Goal: Task Accomplishment & Management: Complete application form

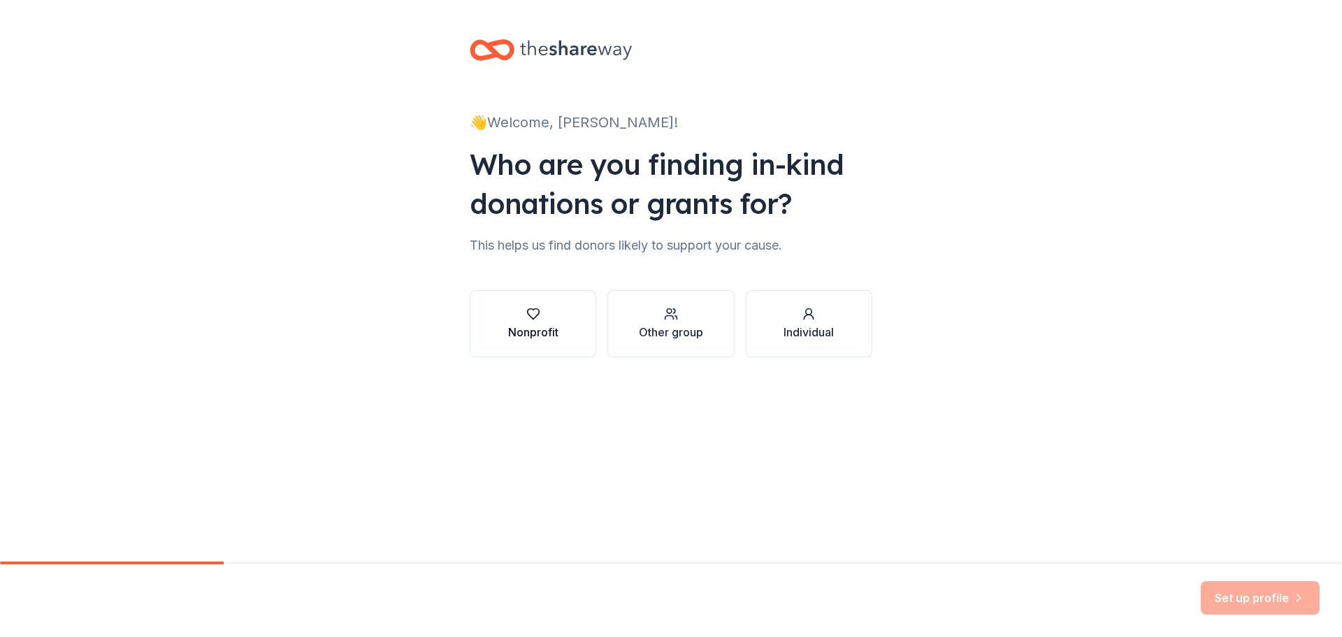
click at [529, 319] on icon "button" at bounding box center [533, 314] width 14 height 14
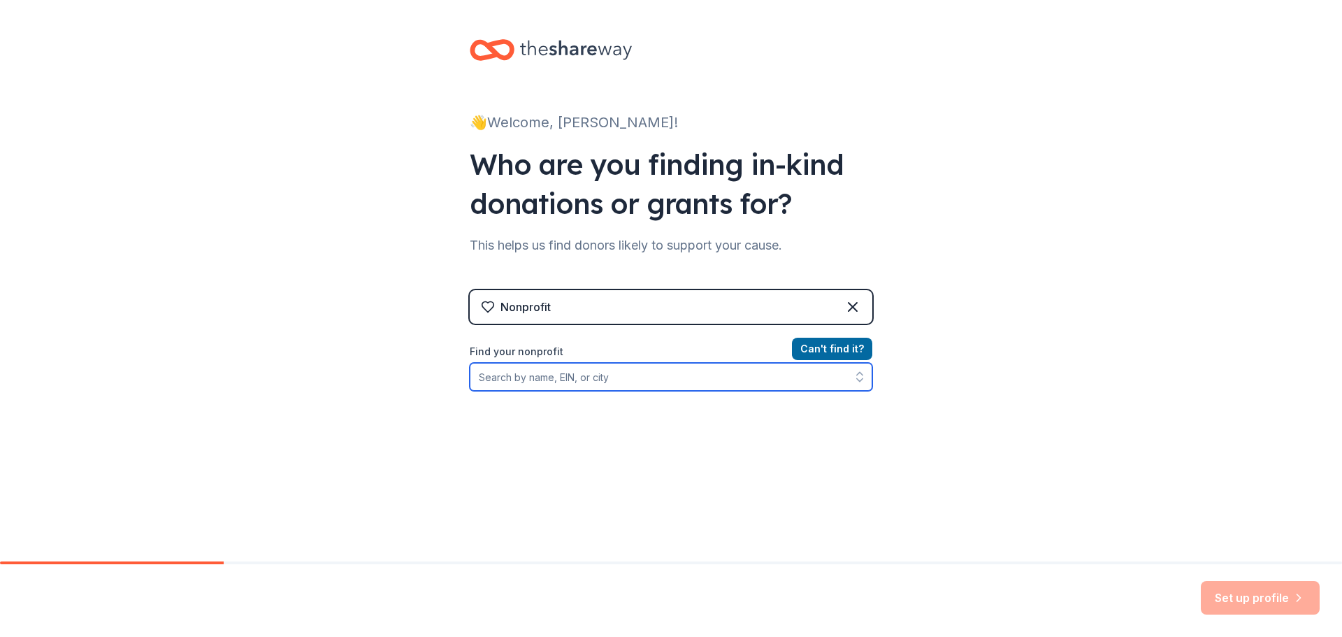
click at [564, 388] on input "Find your nonprofit" at bounding box center [671, 377] width 402 height 28
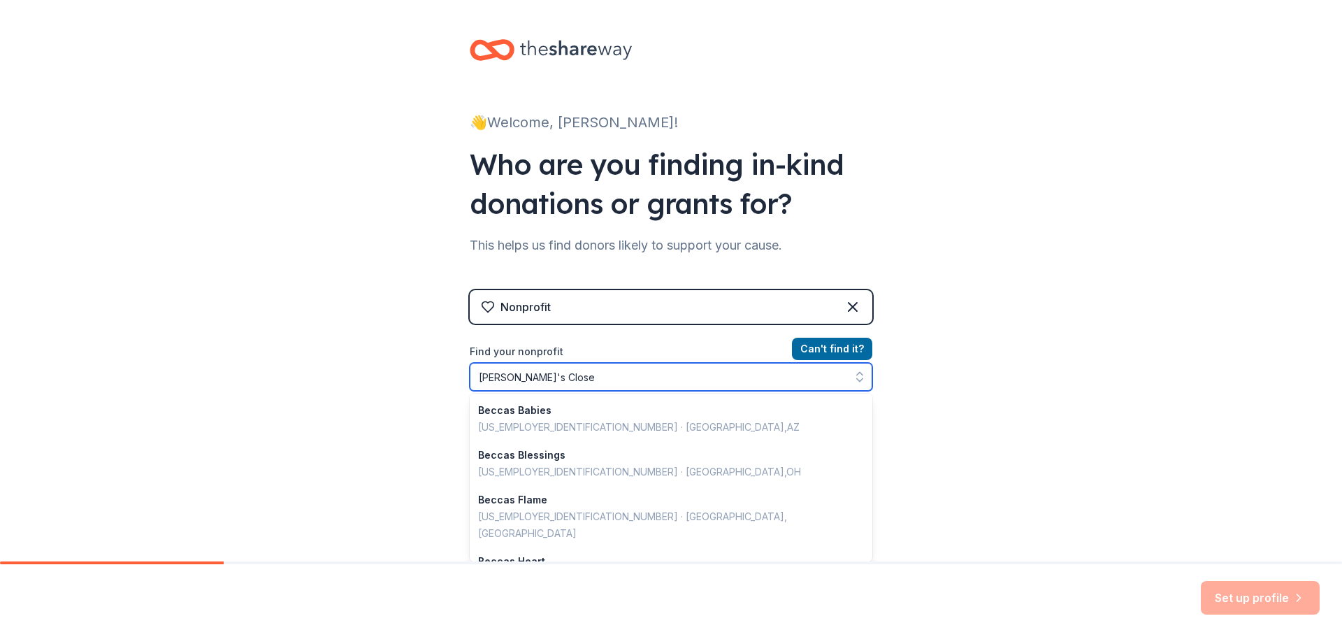
type input "Becca's Closet"
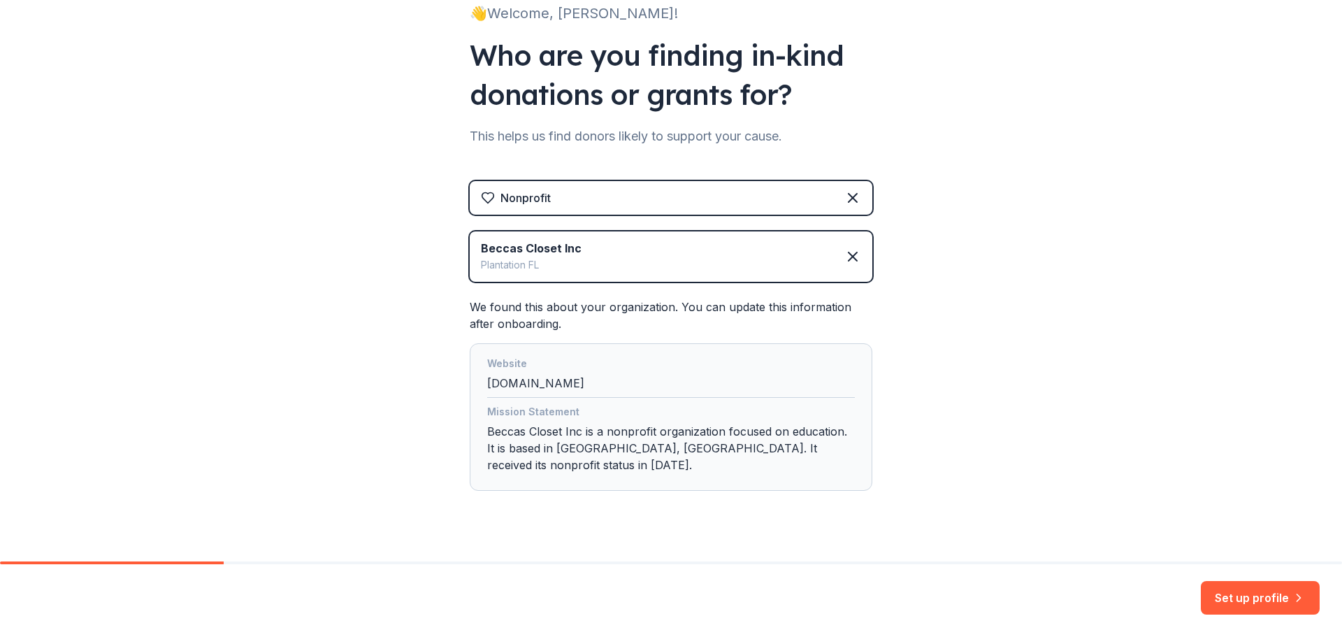
scroll to position [117, 0]
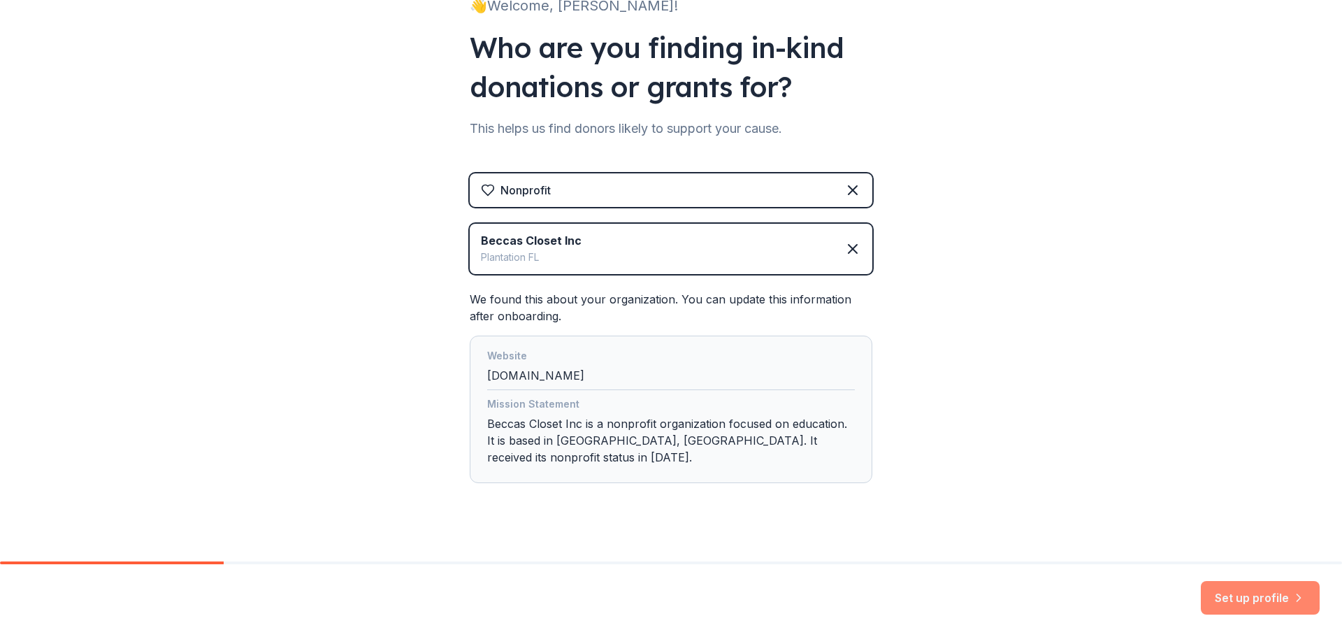
click at [1252, 599] on button "Set up profile" at bounding box center [1259, 598] width 119 height 34
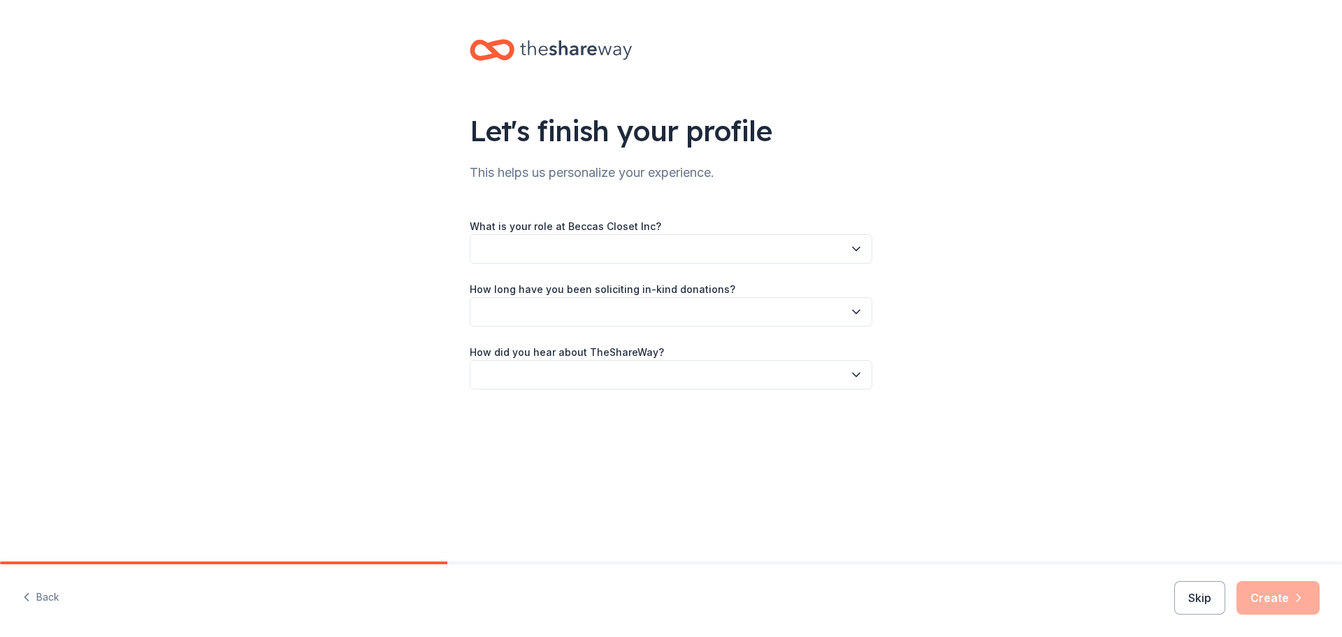
click at [503, 249] on button "button" at bounding box center [671, 248] width 402 height 29
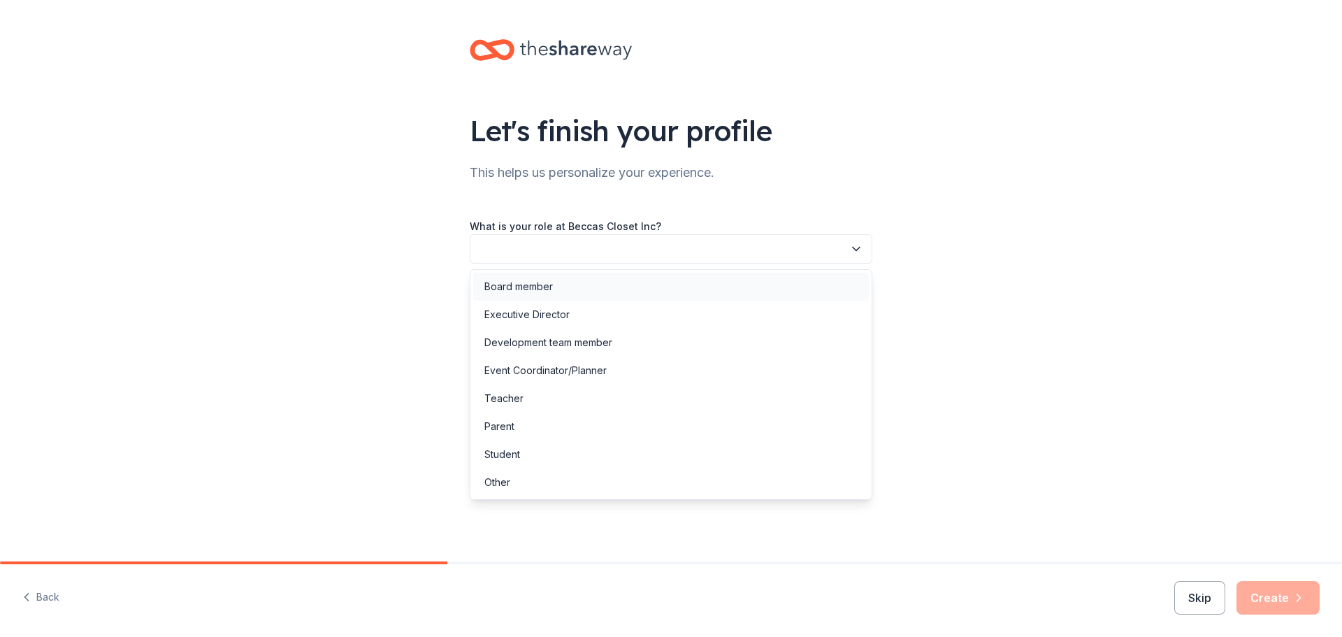
click at [514, 283] on div "Board member" at bounding box center [518, 286] width 68 height 17
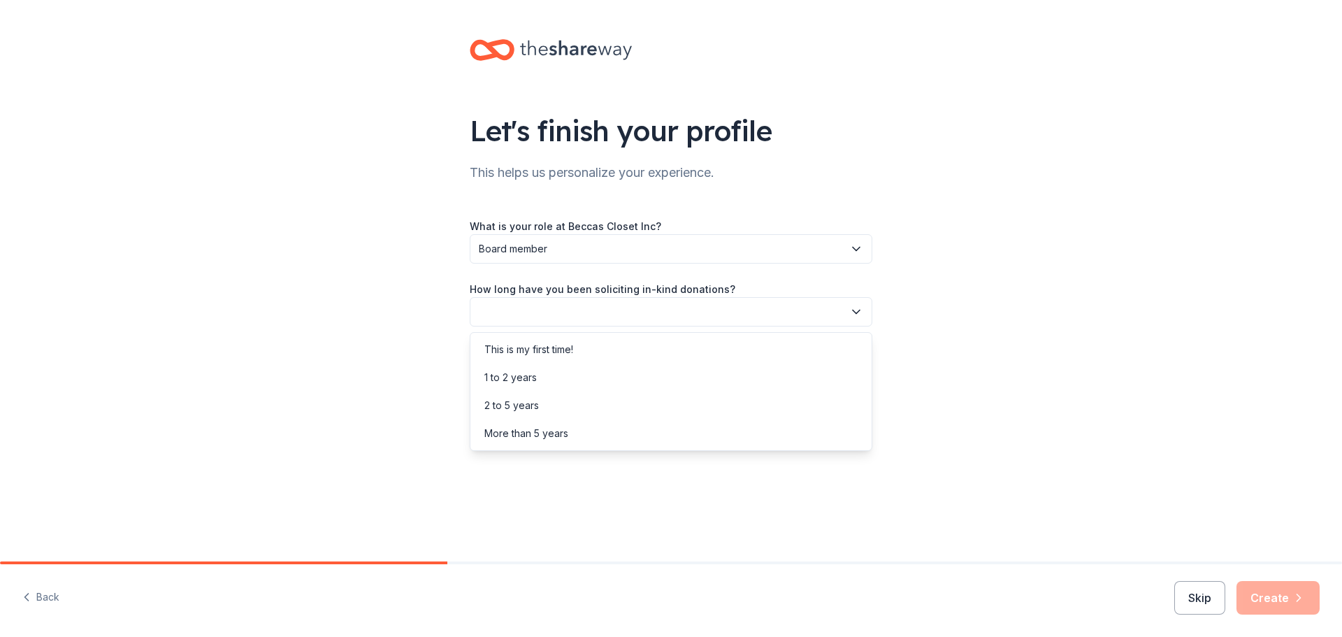
click at [532, 313] on button "button" at bounding box center [671, 311] width 402 height 29
click at [543, 433] on div "More than 5 years" at bounding box center [526, 433] width 84 height 17
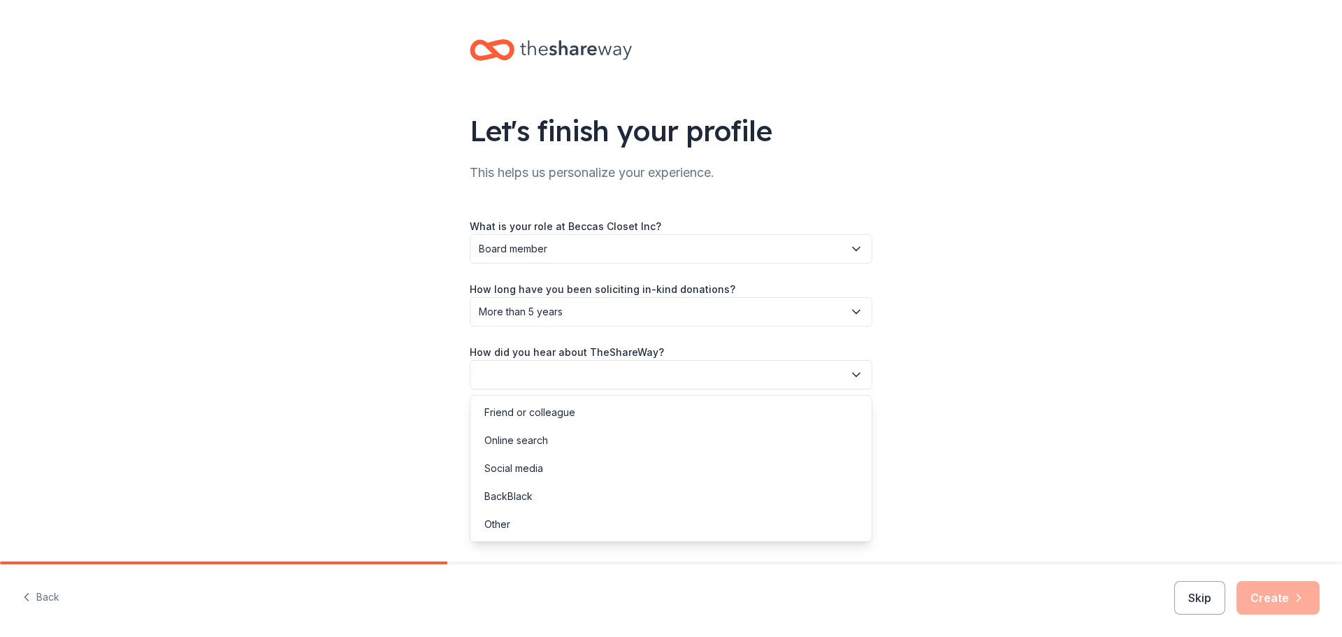
click at [537, 372] on button "button" at bounding box center [671, 374] width 402 height 29
click at [532, 438] on div "Online search" at bounding box center [516, 440] width 64 height 17
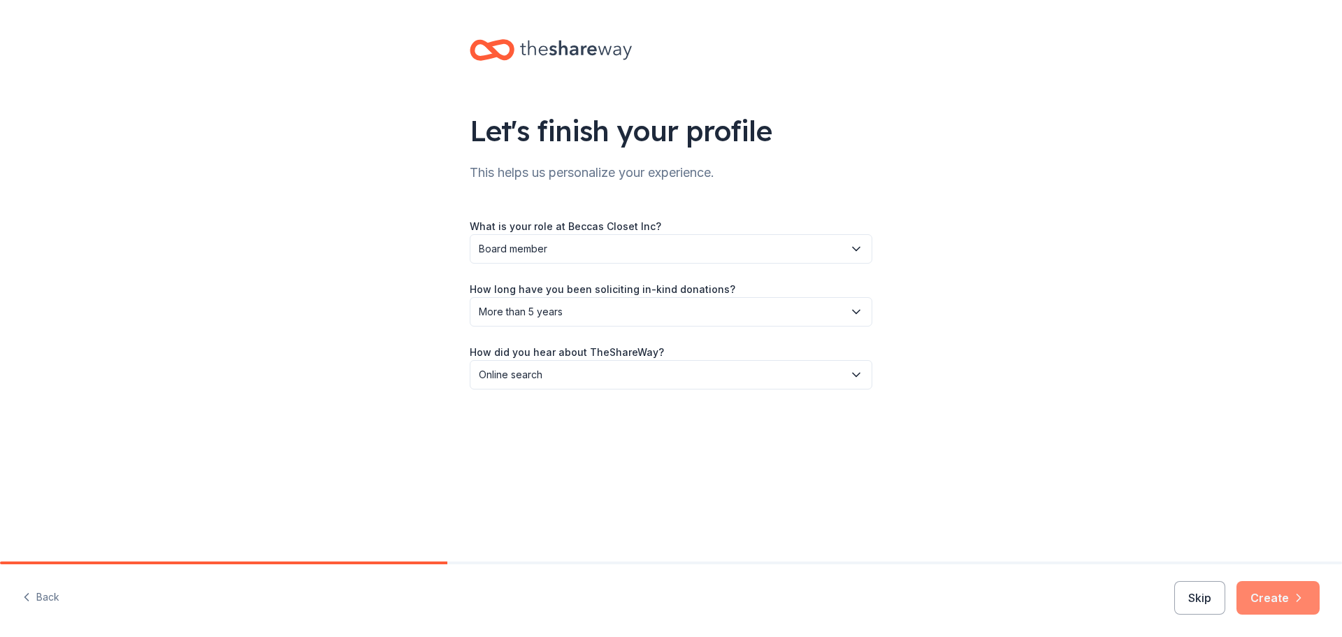
click at [1270, 602] on button "Create" at bounding box center [1277, 598] width 83 height 34
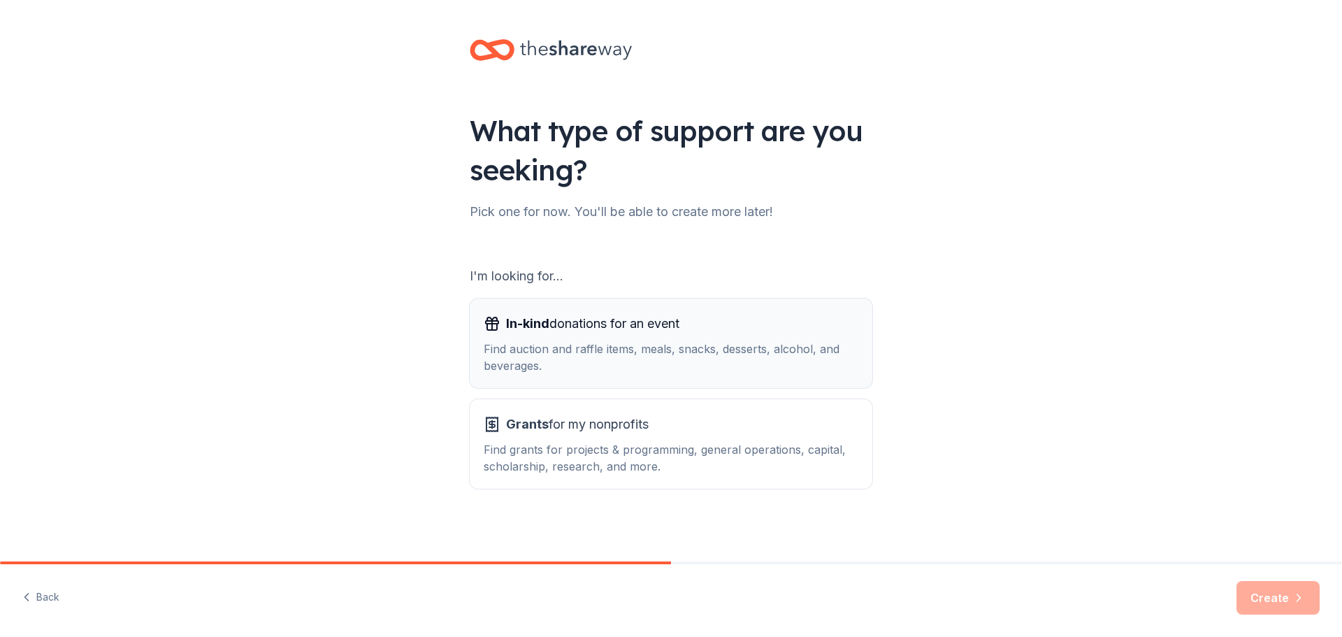
click at [658, 341] on div "Find auction and raffle items, meals, snacks, desserts, alcohol, and beverages." at bounding box center [671, 357] width 375 height 34
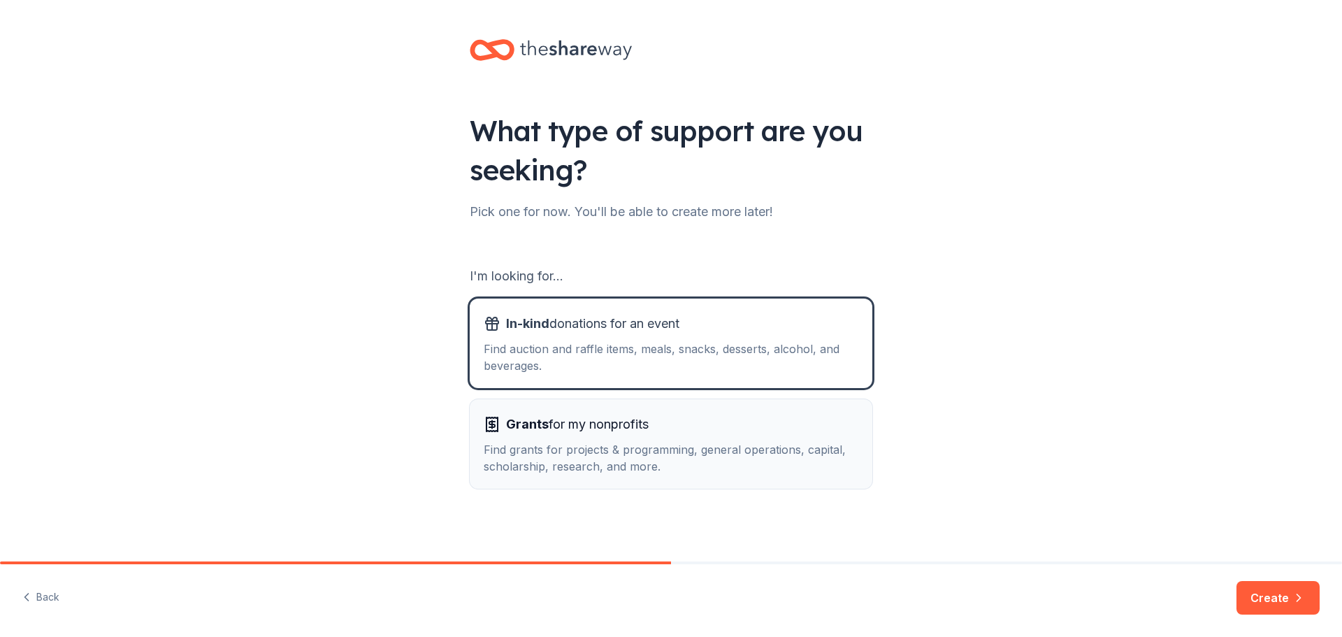
click at [712, 440] on div "Grants for my nonprofits Find grants for projects & programming, general operat…" at bounding box center [671, 443] width 375 height 61
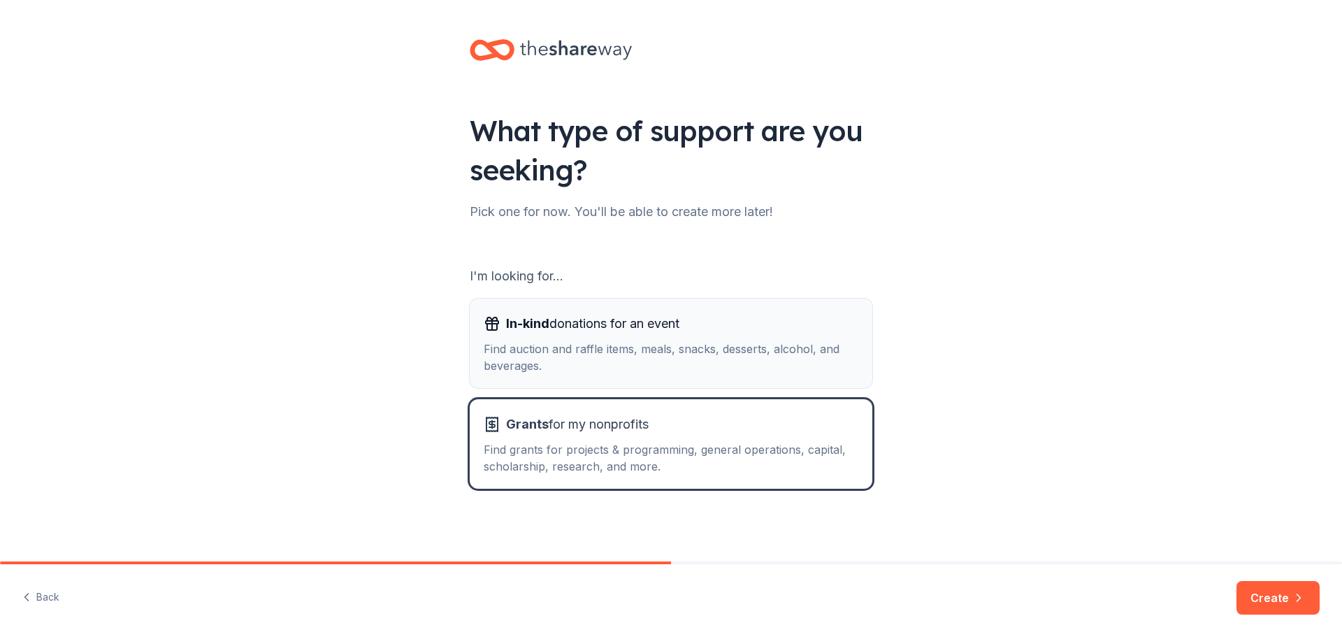
click at [669, 336] on div "In-kind donations for an event Find auction and raffle items, meals, snacks, de…" at bounding box center [671, 342] width 375 height 61
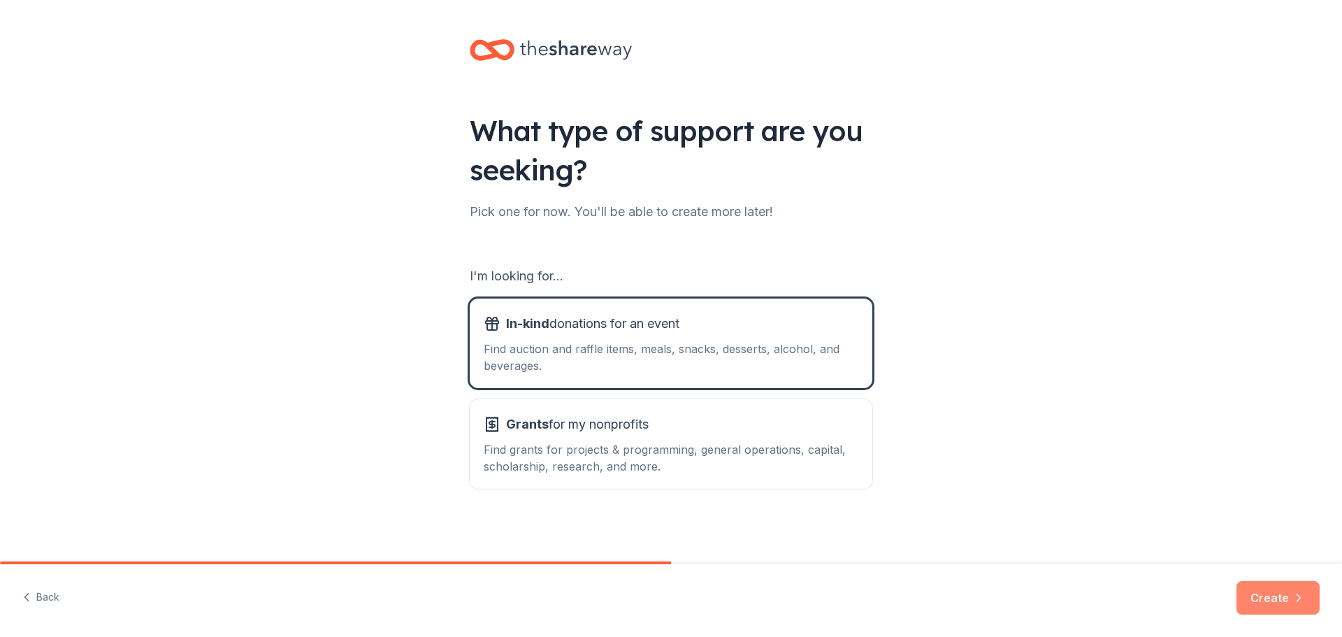
click at [1293, 599] on icon "button" at bounding box center [1298, 597] width 14 height 14
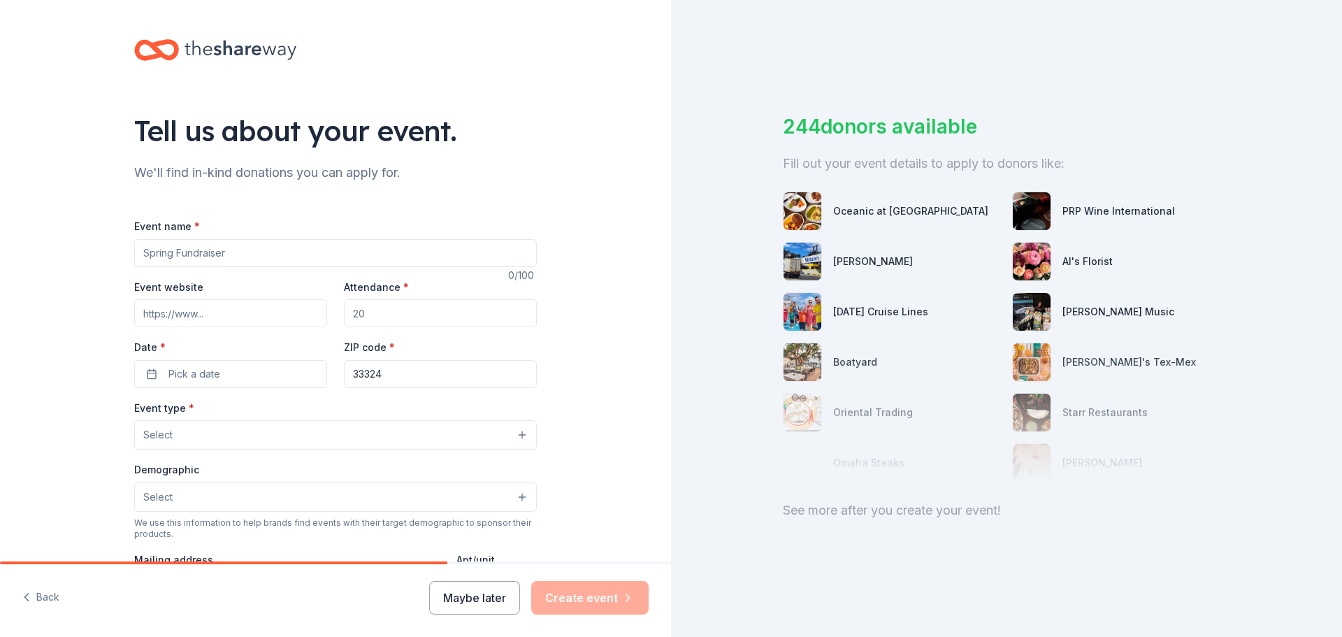
click at [189, 251] on input "Event name *" at bounding box center [335, 253] width 402 height 28
type input "[PERSON_NAME]'s Closet 23rd Annual Luncheon"
click at [365, 312] on input "Attendance *" at bounding box center [440, 313] width 193 height 28
type input "125"
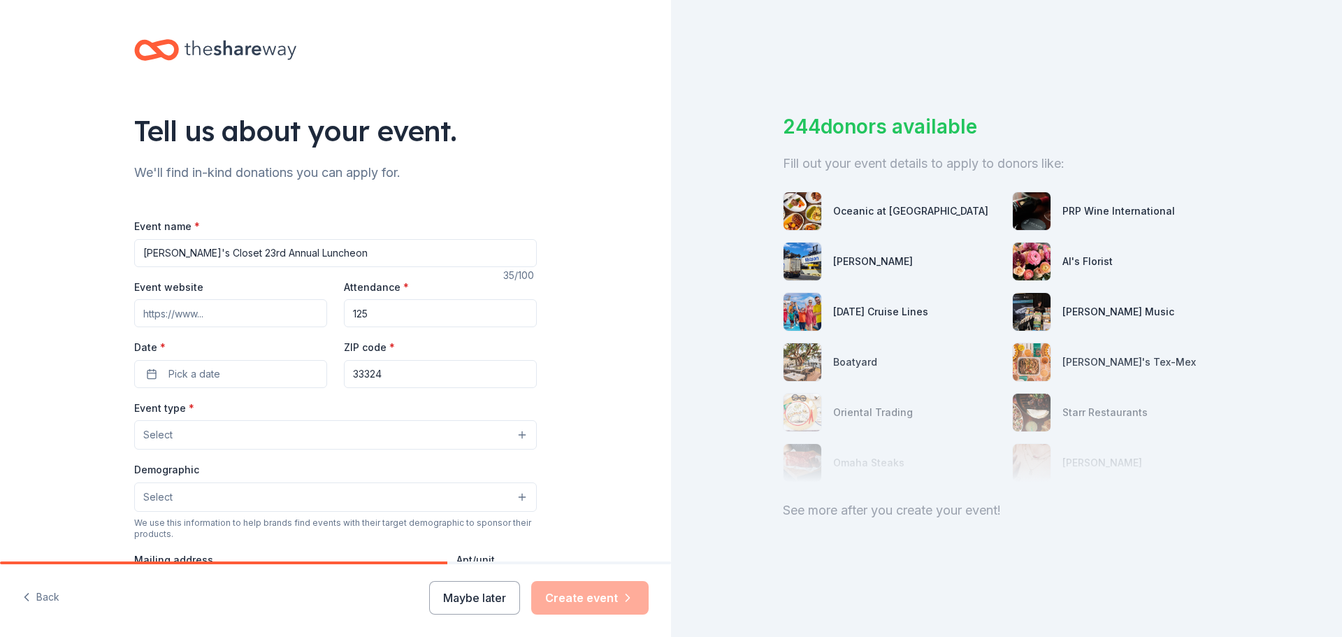
click at [194, 324] on input "Event website" at bounding box center [230, 313] width 193 height 28
type input "www.beccascloset.org"
click at [200, 374] on span "Pick a date" at bounding box center [194, 373] width 52 height 17
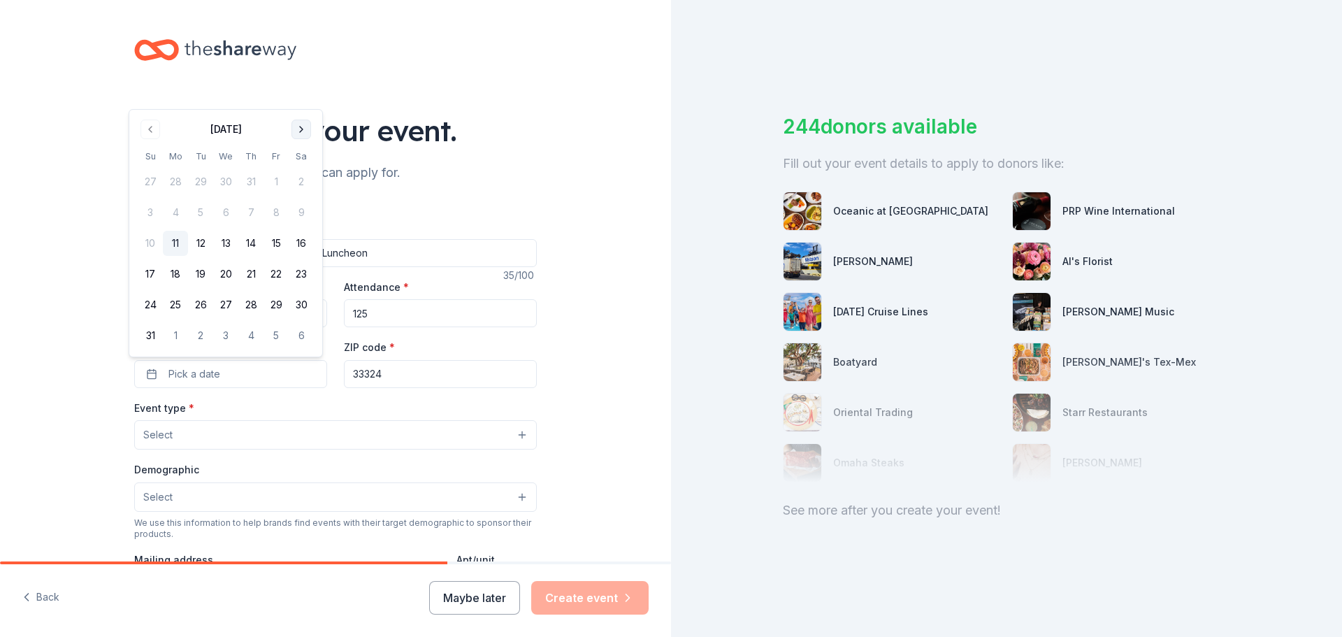
click at [302, 125] on button "Go to next month" at bounding box center [301, 129] width 20 height 20
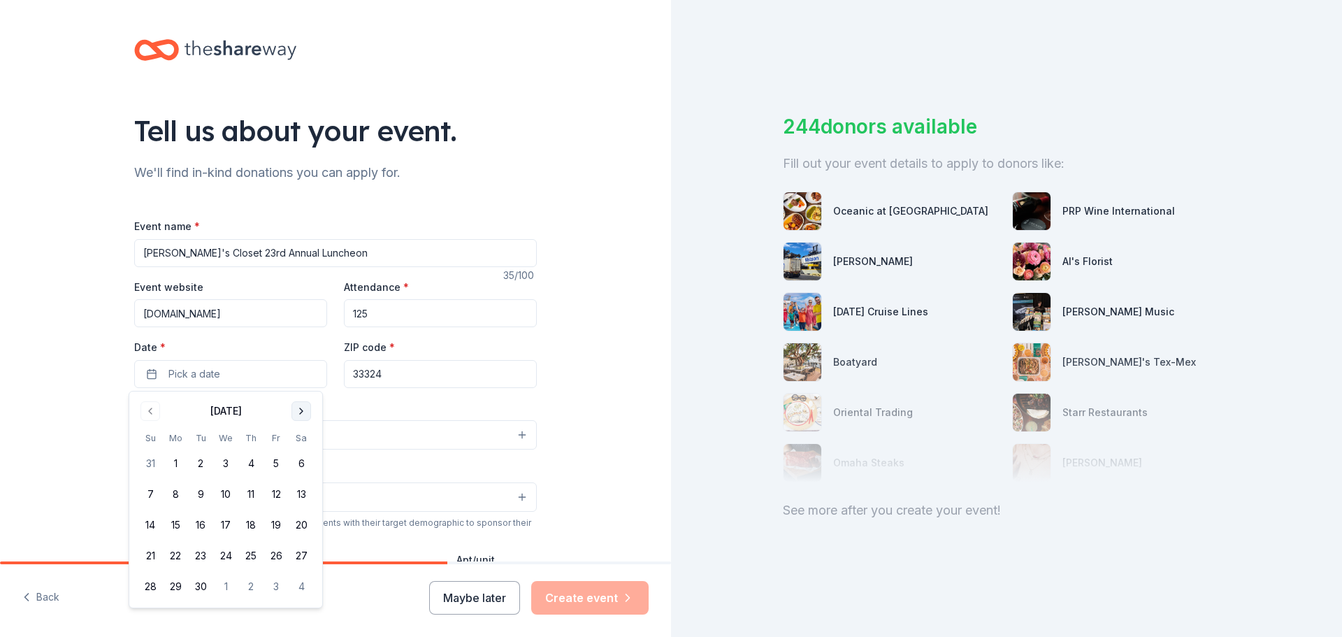
click at [305, 414] on button "Go to next month" at bounding box center [301, 411] width 20 height 20
click at [300, 414] on button "Go to next month" at bounding box center [301, 411] width 20 height 20
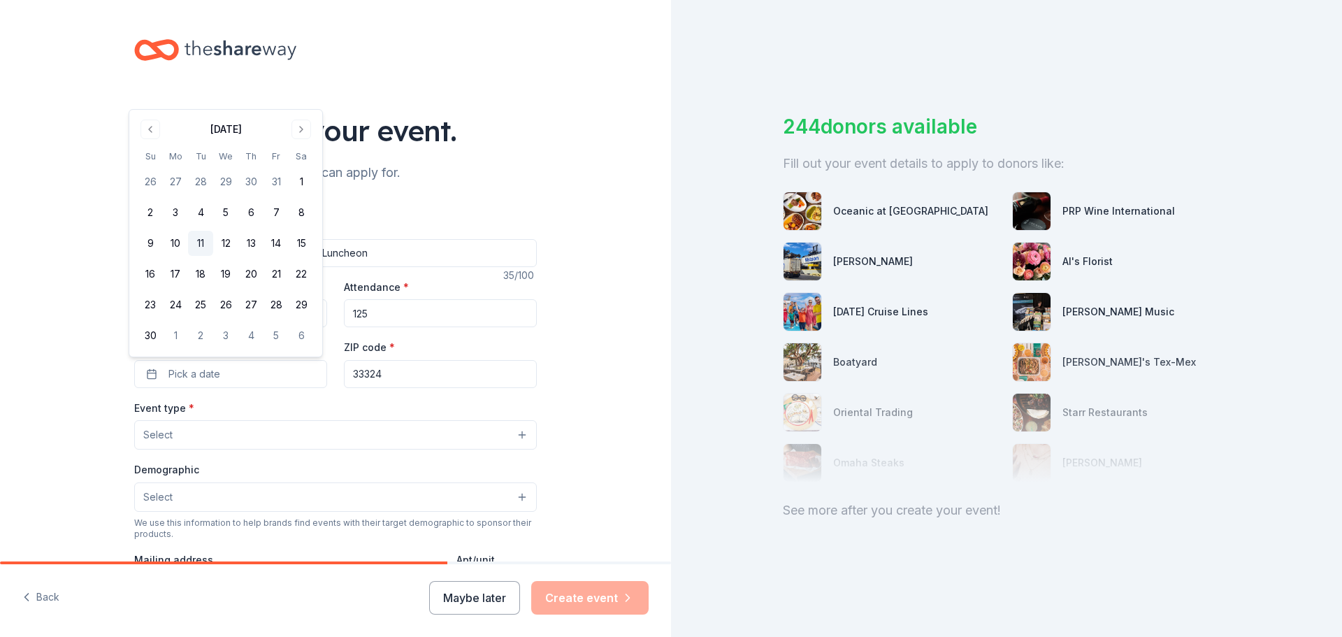
click at [196, 236] on button "11" at bounding box center [200, 243] width 25 height 25
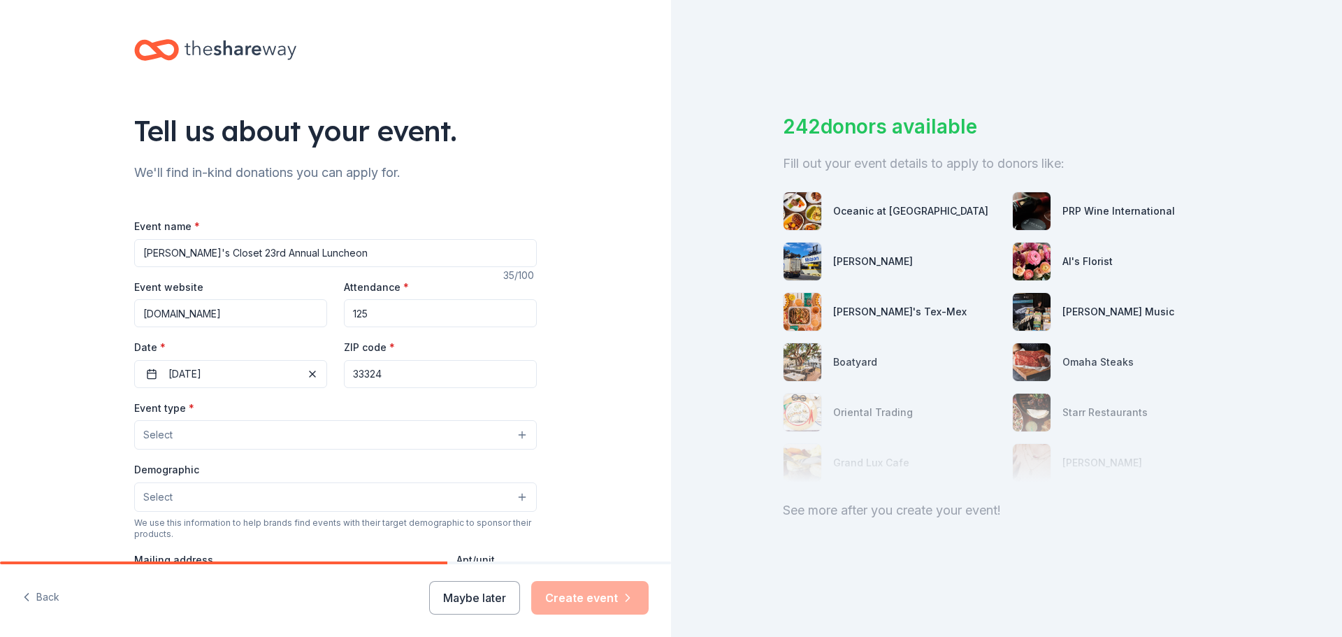
click at [293, 399] on div "Event type * Select" at bounding box center [335, 424] width 402 height 51
click at [415, 371] on input "33324" at bounding box center [440, 374] width 193 height 28
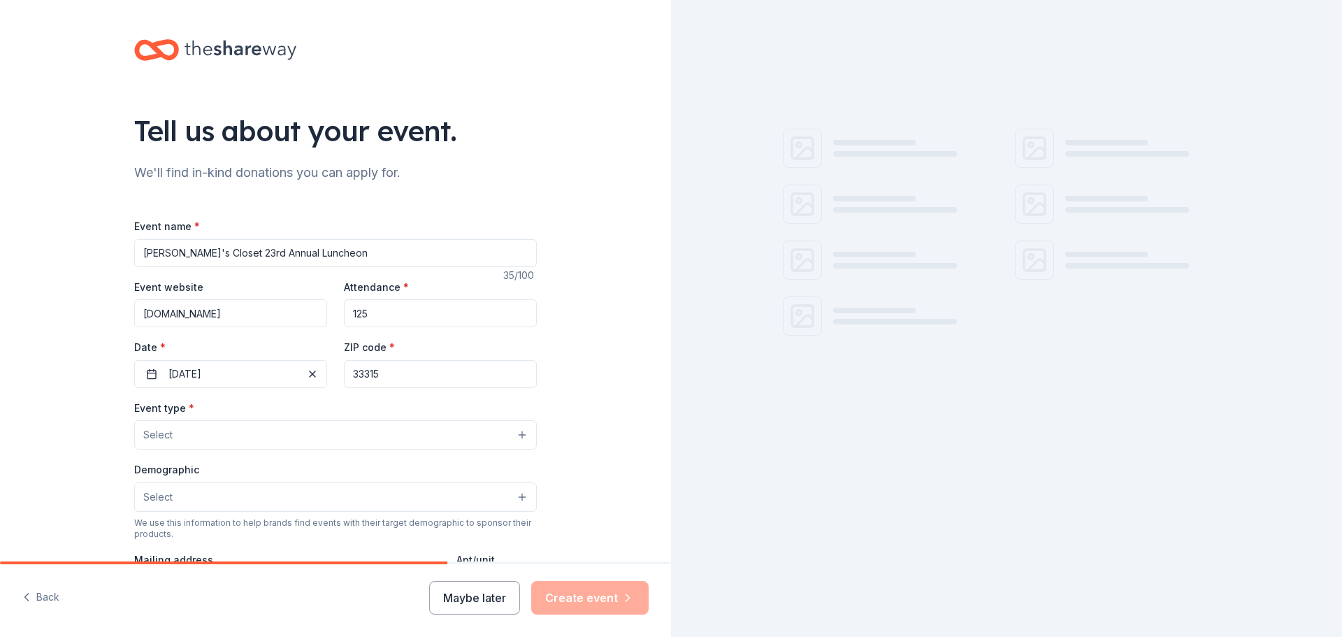
type input "33315"
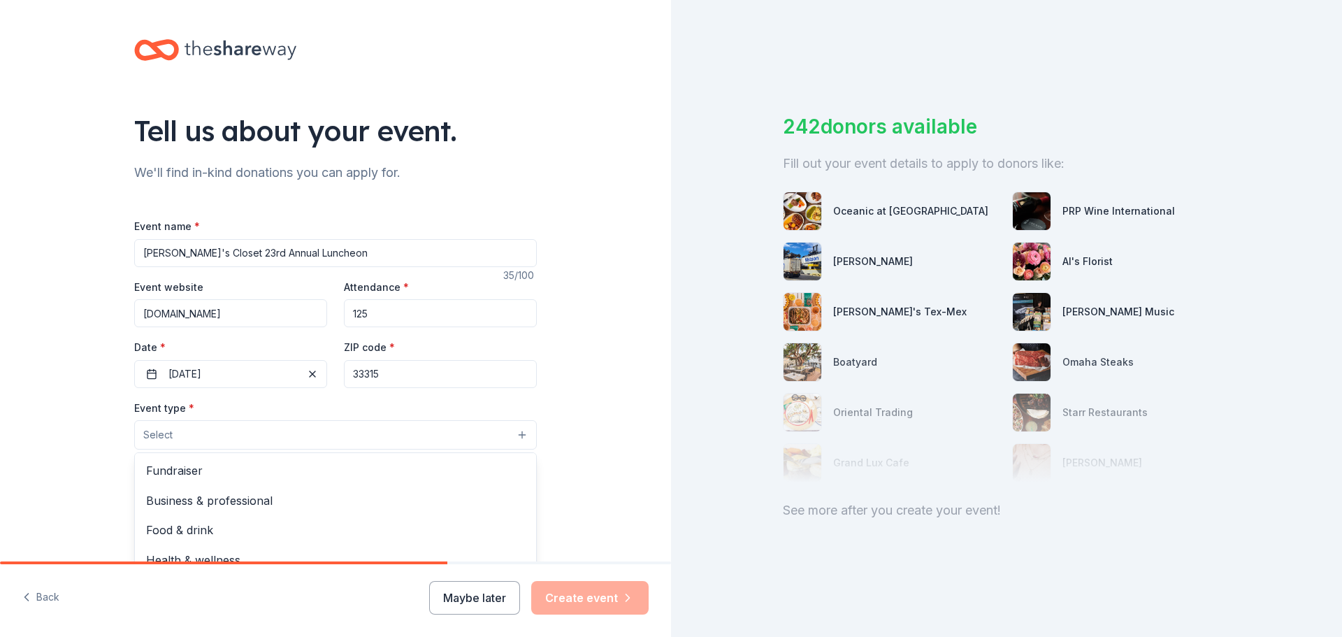
click at [204, 444] on button "Select" at bounding box center [335, 434] width 402 height 29
click at [188, 467] on span "Fundraiser" at bounding box center [335, 470] width 379 height 18
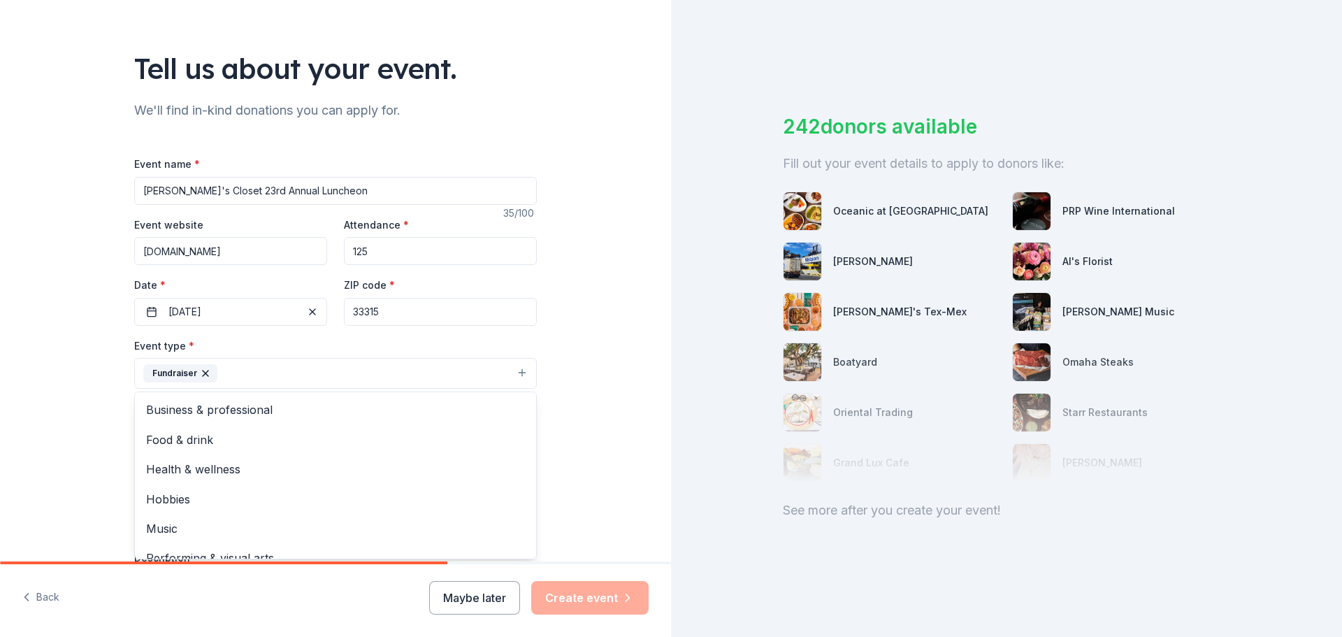
scroll to position [140, 0]
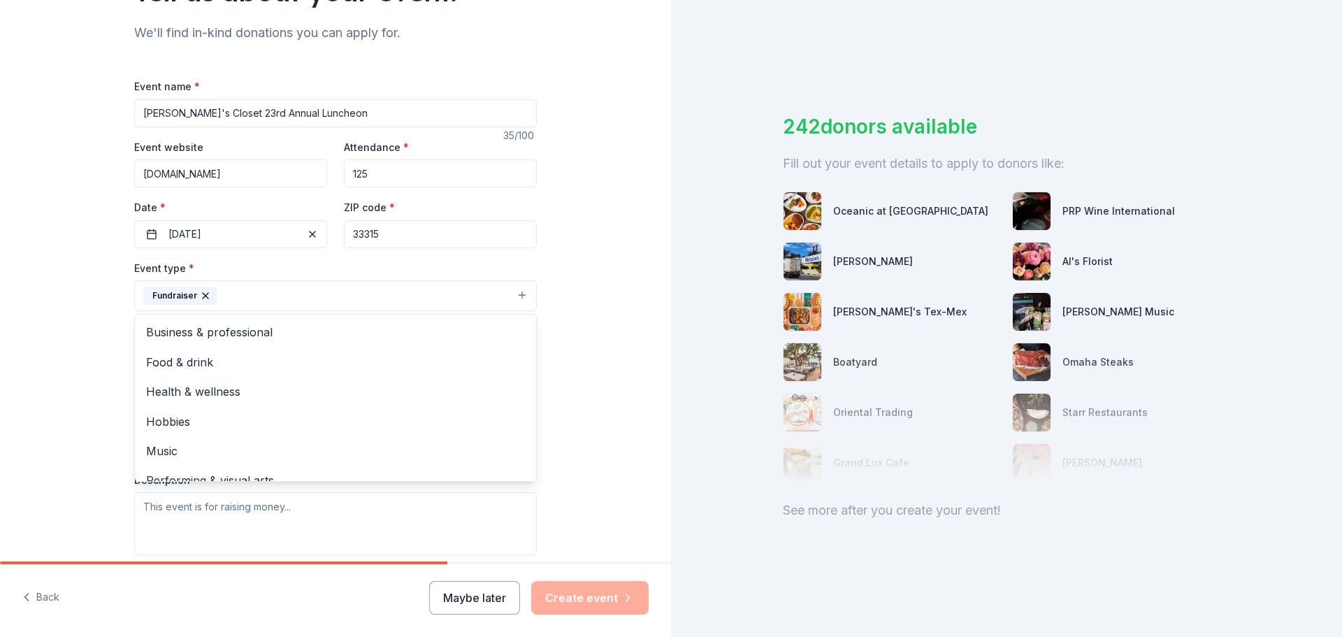
click at [597, 405] on div "Tell us about your event. We'll find in-kind donations you can apply for. Event…" at bounding box center [335, 325] width 671 height 931
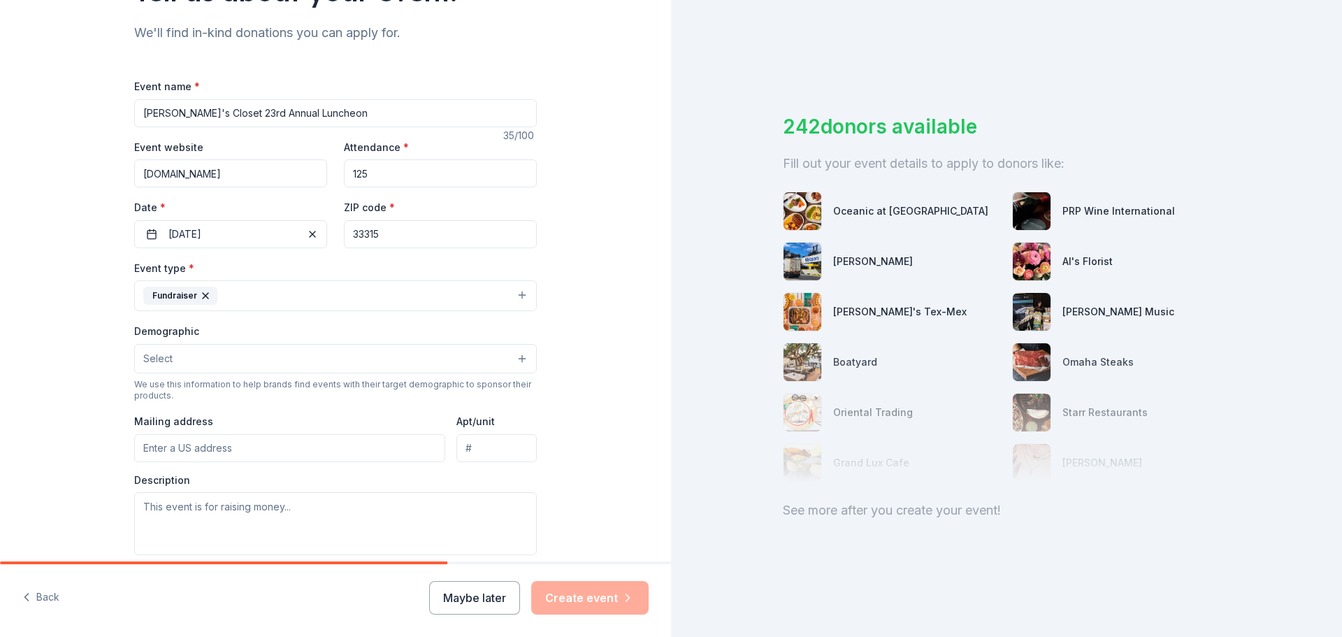
click at [279, 356] on button "Select" at bounding box center [335, 358] width 402 height 29
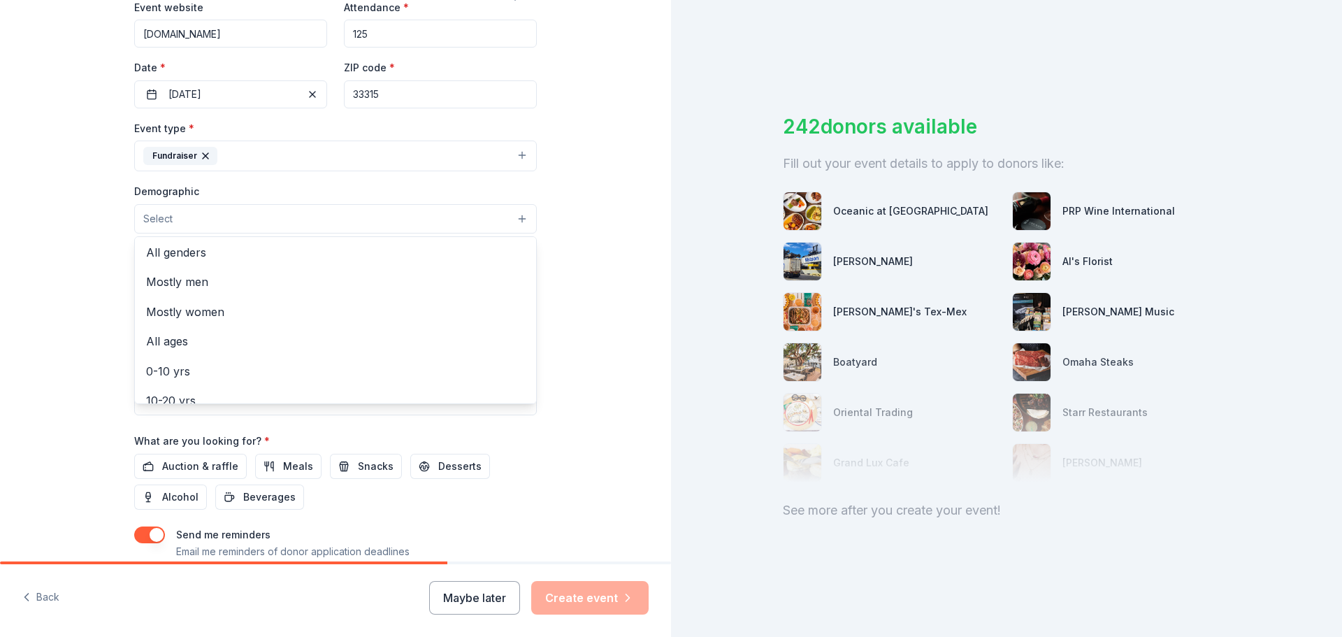
scroll to position [0, 0]
click at [175, 347] on span "All ages" at bounding box center [335, 343] width 379 height 18
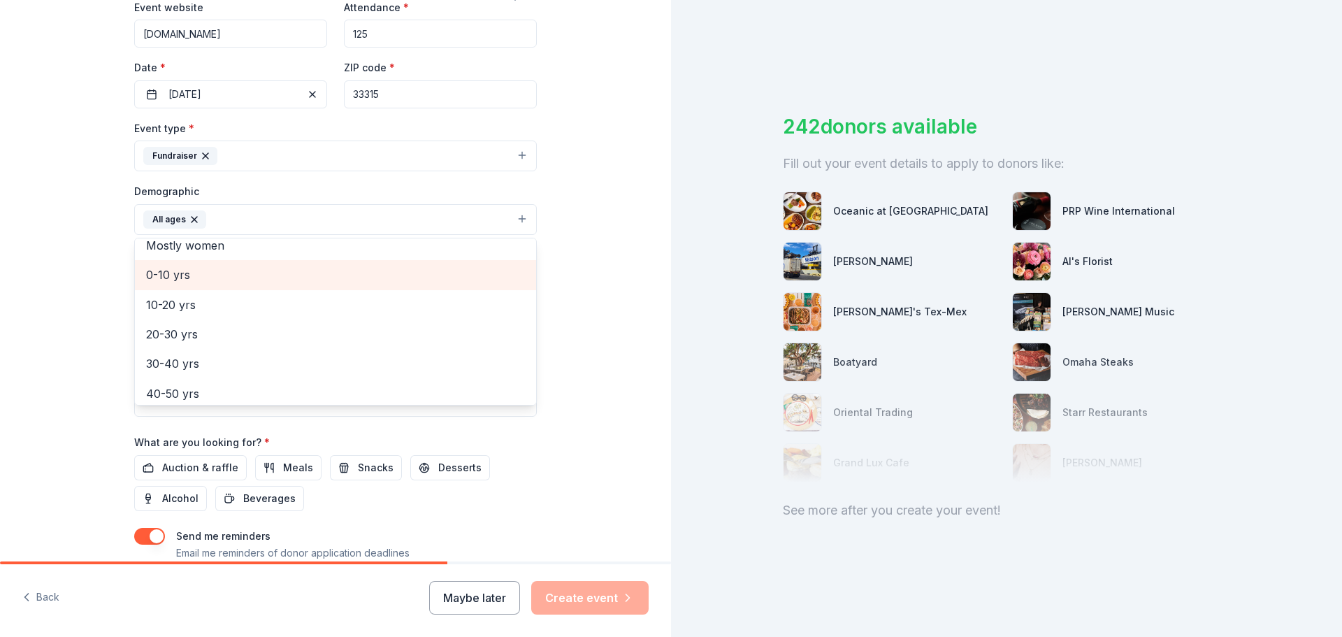
scroll to position [140, 0]
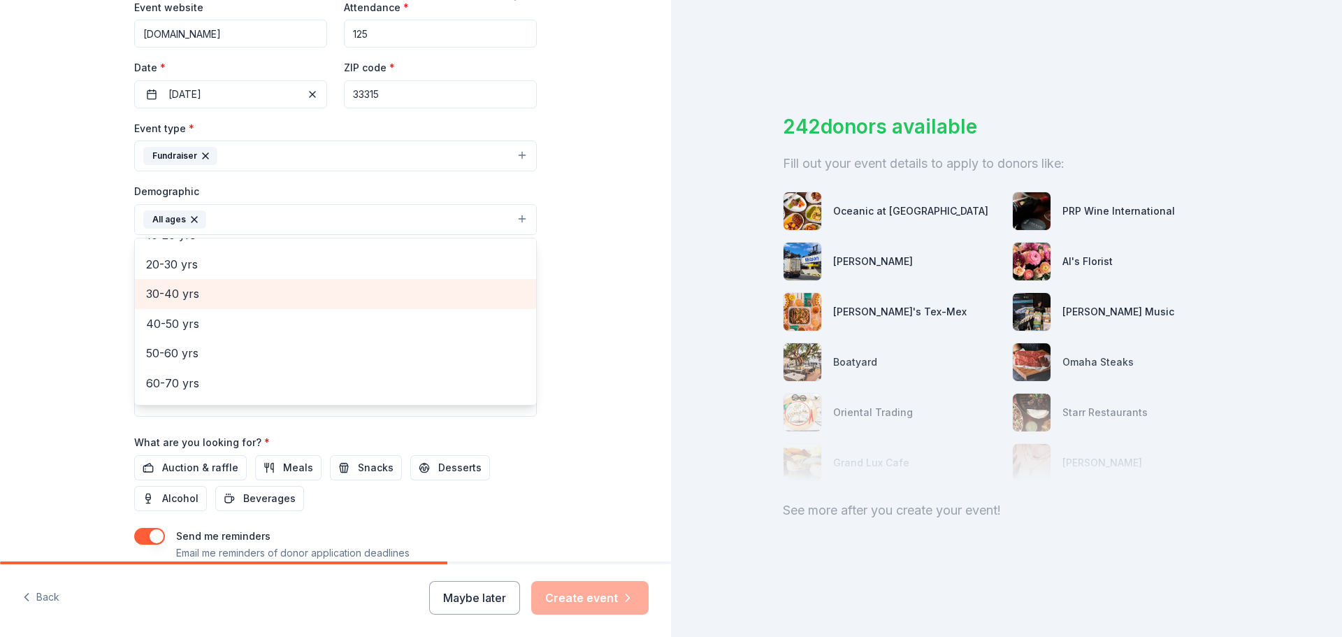
click at [177, 300] on span "30-40 yrs" at bounding box center [335, 293] width 379 height 18
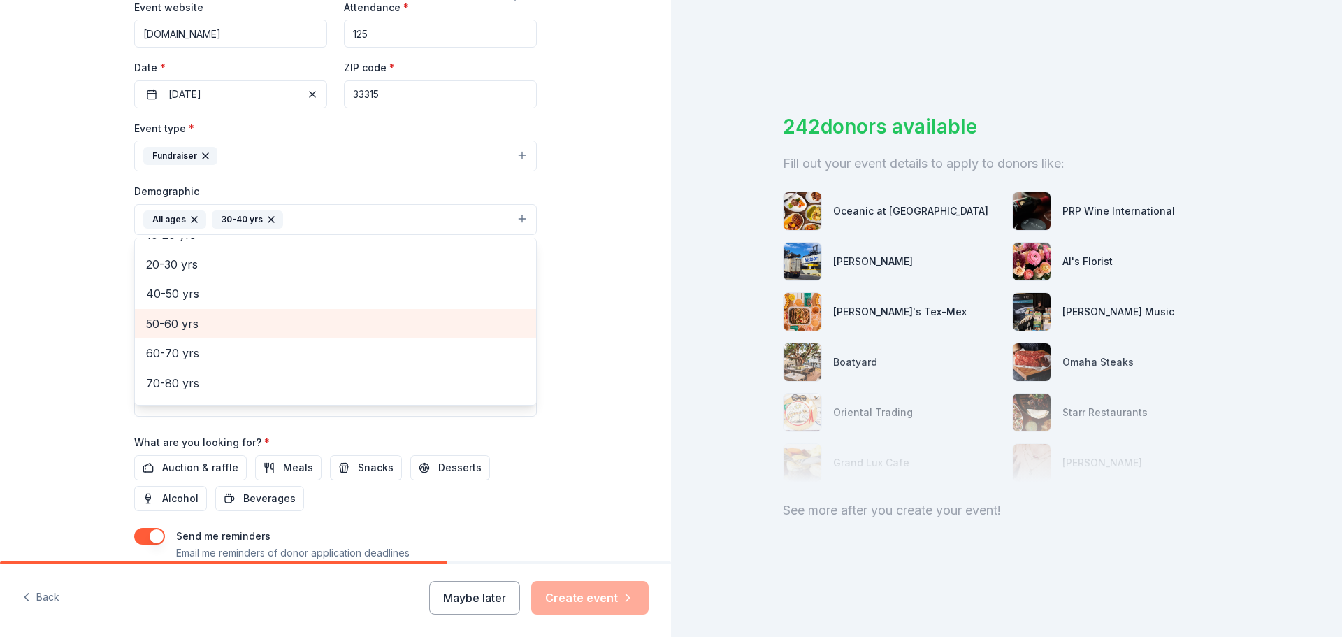
click at [187, 328] on span "50-60 yrs" at bounding box center [335, 323] width 379 height 18
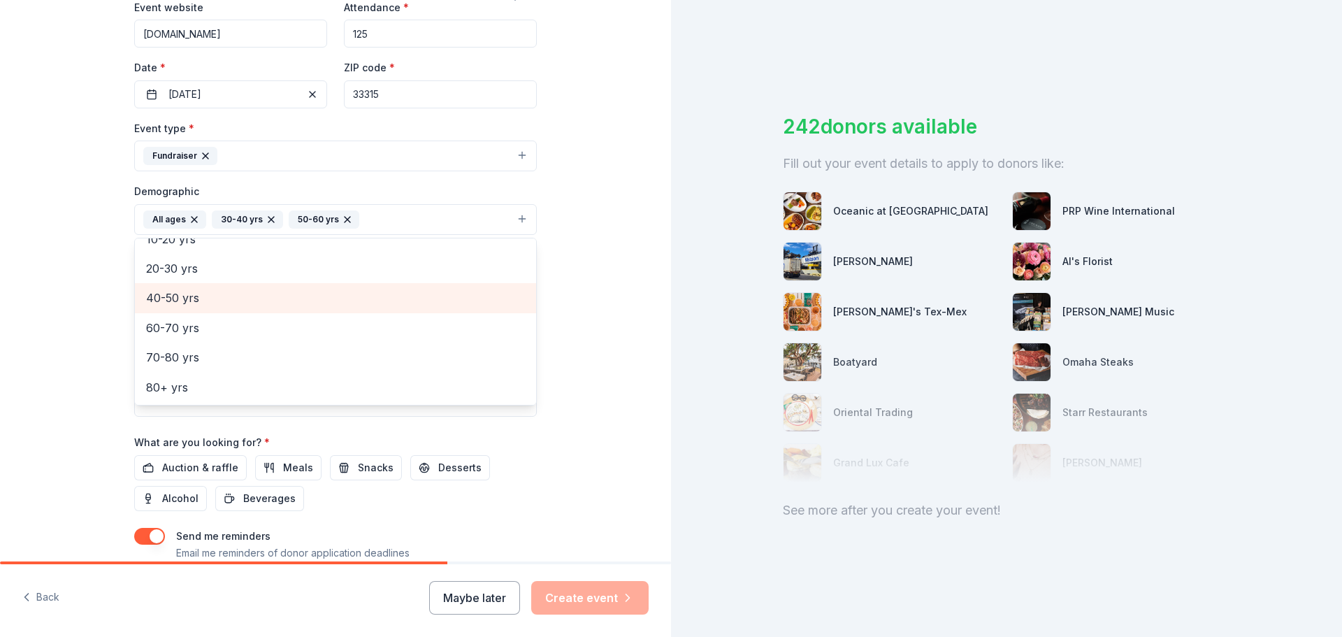
click at [182, 302] on span "40-50 yrs" at bounding box center [335, 298] width 379 height 18
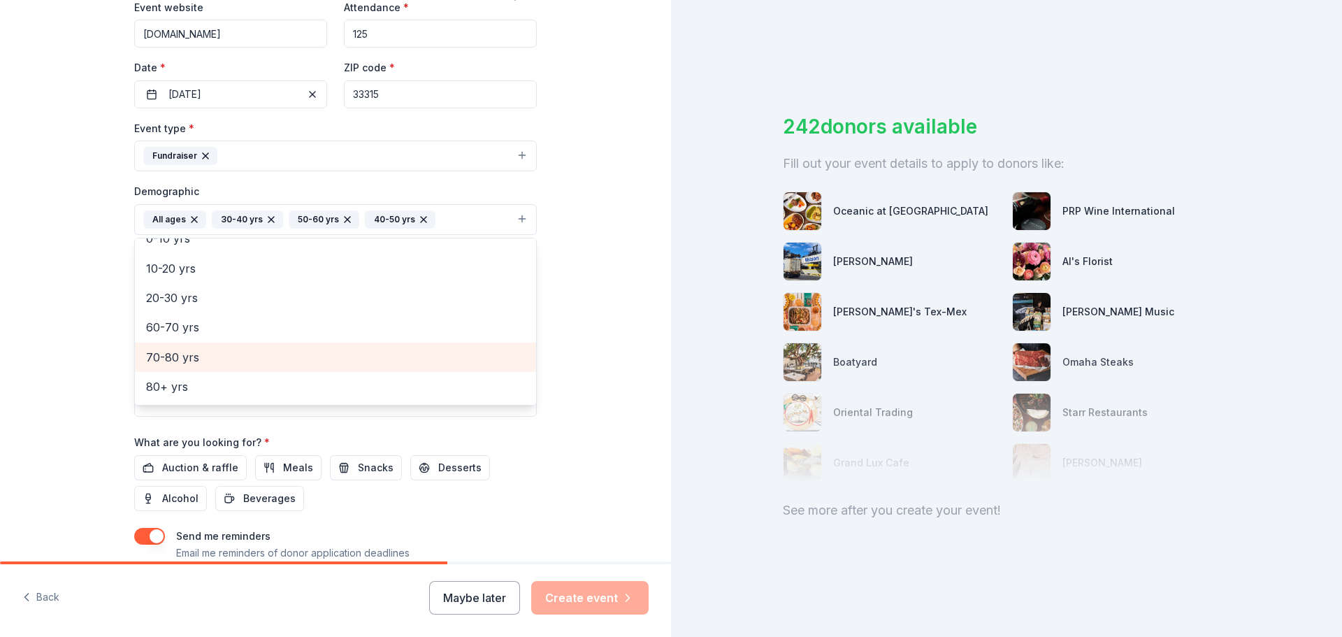
click at [180, 356] on span "70-80 yrs" at bounding box center [335, 357] width 379 height 18
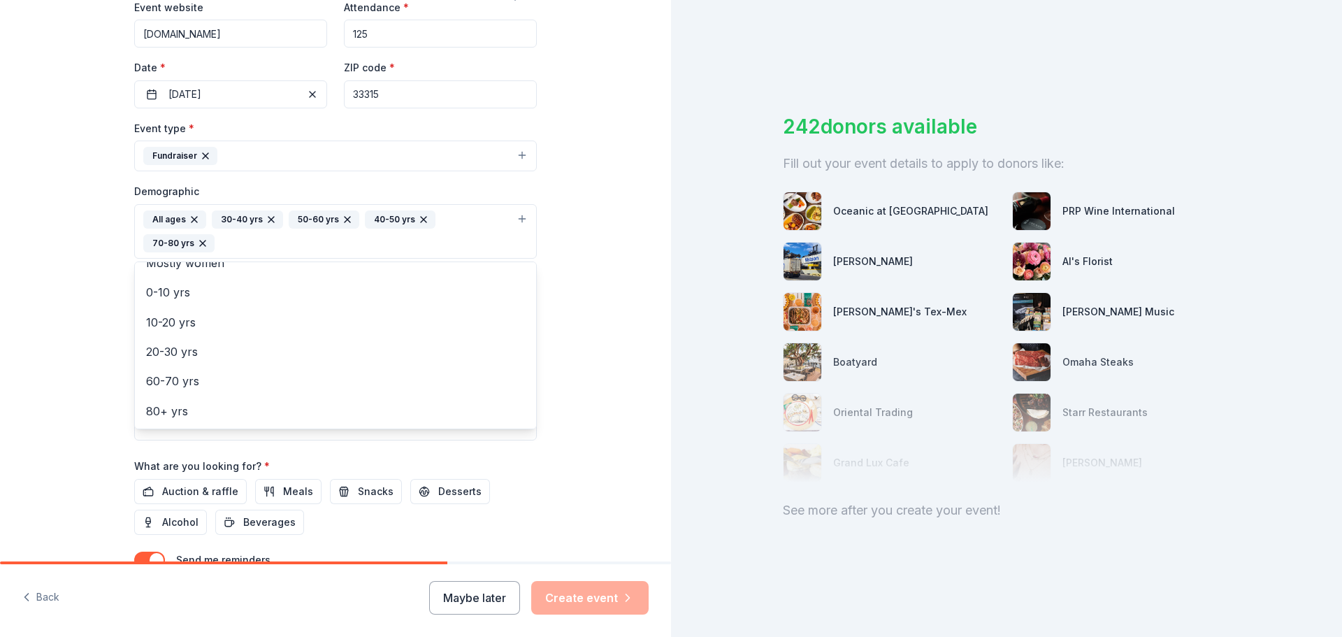
click at [578, 327] on div "Tell us about your event. We'll find in-kind donations you can apply for. Event…" at bounding box center [335, 199] width 671 height 957
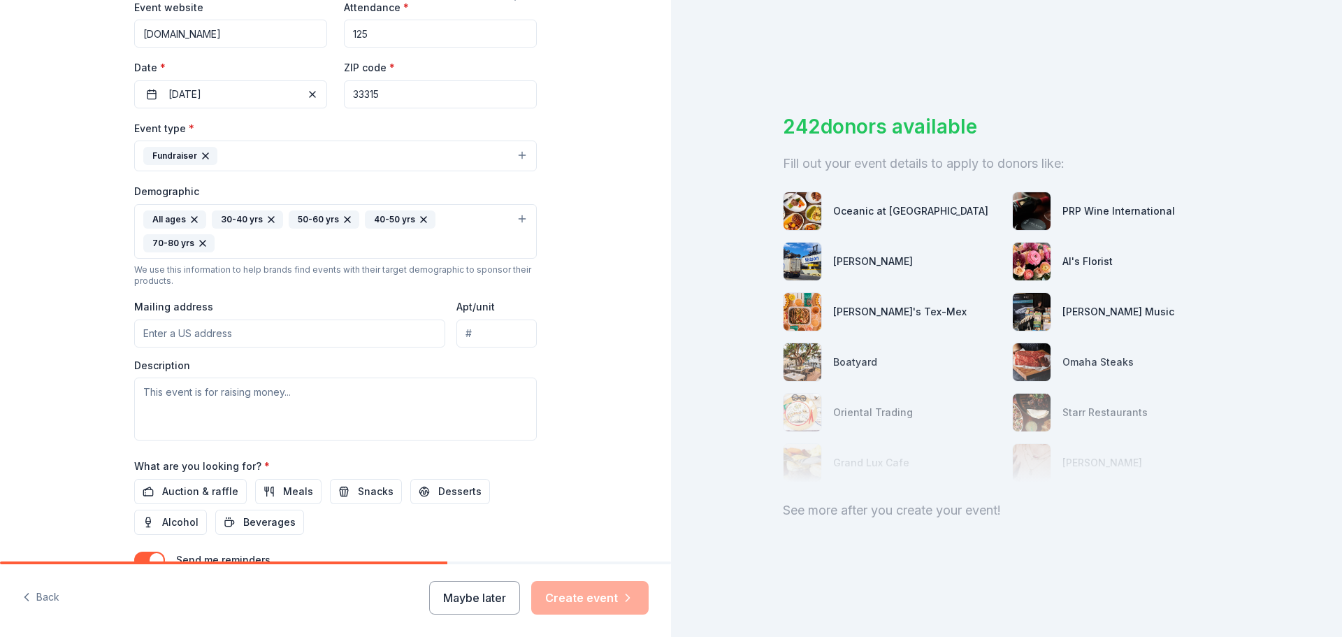
click at [236, 319] on input "Mailing address" at bounding box center [289, 333] width 311 height 28
type input "9536 Portugese Pine Grove, Boynton Beach, FL, 33473"
click at [248, 377] on textarea at bounding box center [335, 408] width 402 height 63
click at [168, 388] on textarea at bounding box center [335, 408] width 402 height 63
paste textarea "On Tuesday, November 11, 2025, we will host our 23rd Annual Becca’s Closet Lunc…"
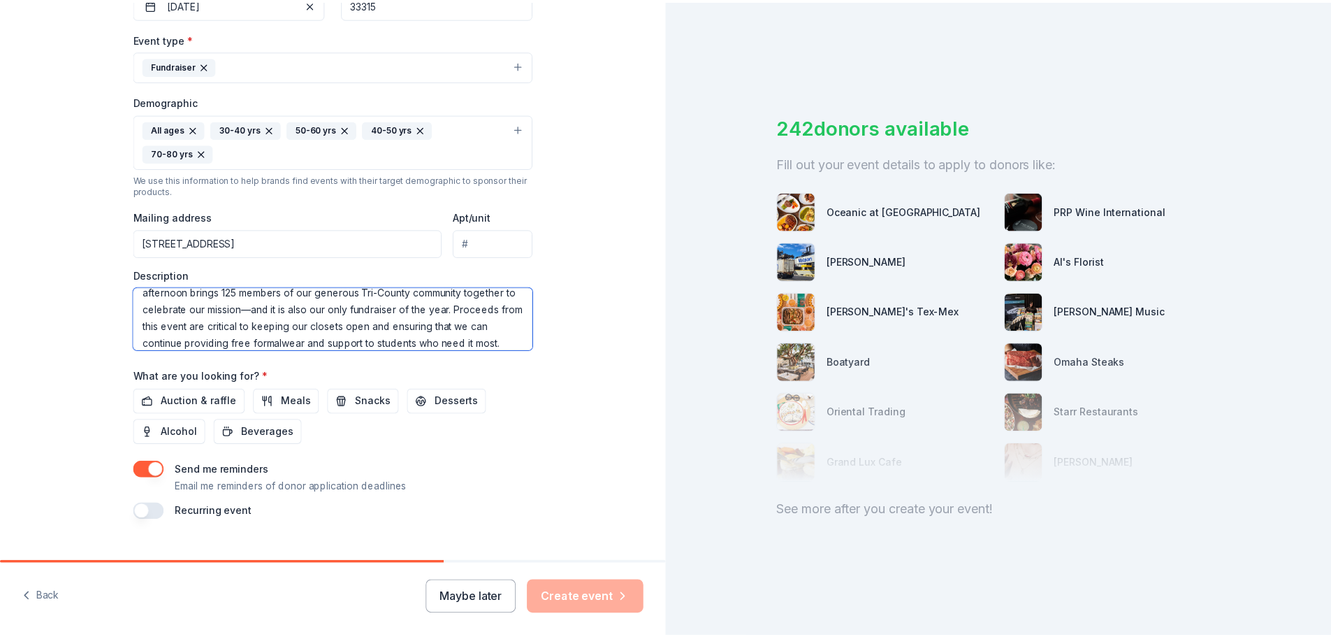
scroll to position [372, 0]
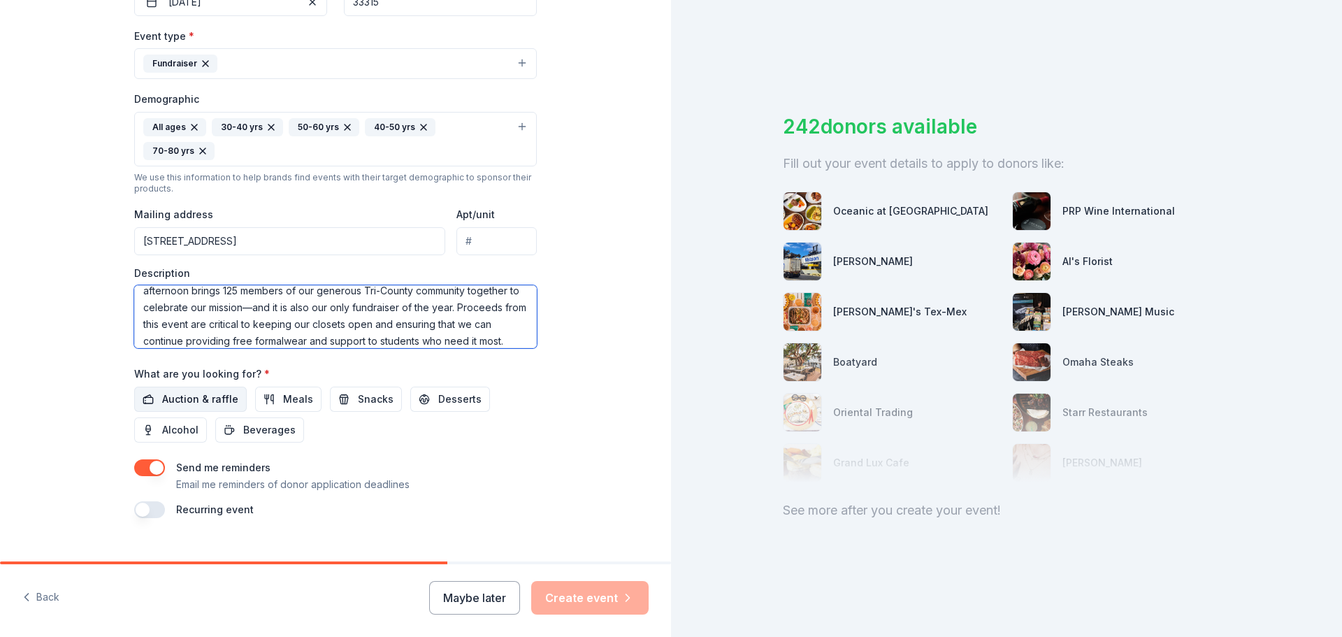
type textarea "On Tuesday, November 11, 2025, we will host our 23rd Annual Becca’s Closet Lunc…"
click at [176, 386] on button "Auction & raffle" at bounding box center [190, 398] width 112 height 25
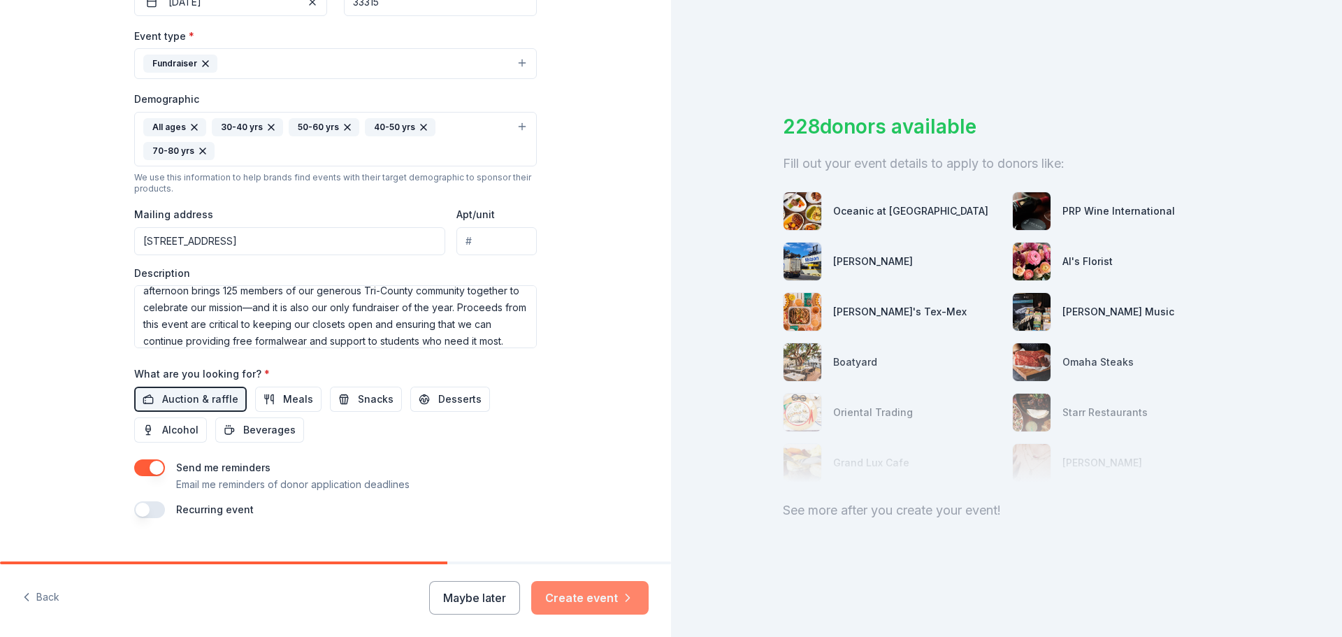
click at [569, 607] on button "Create event" at bounding box center [589, 598] width 117 height 34
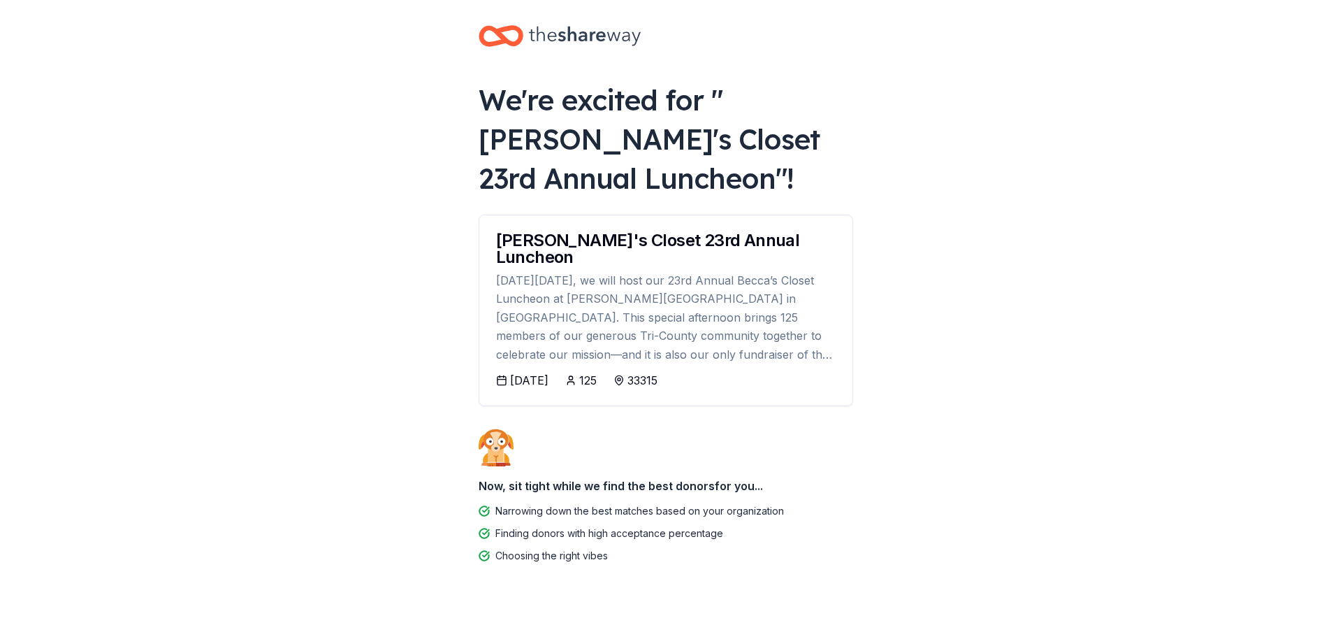
scroll to position [11, 0]
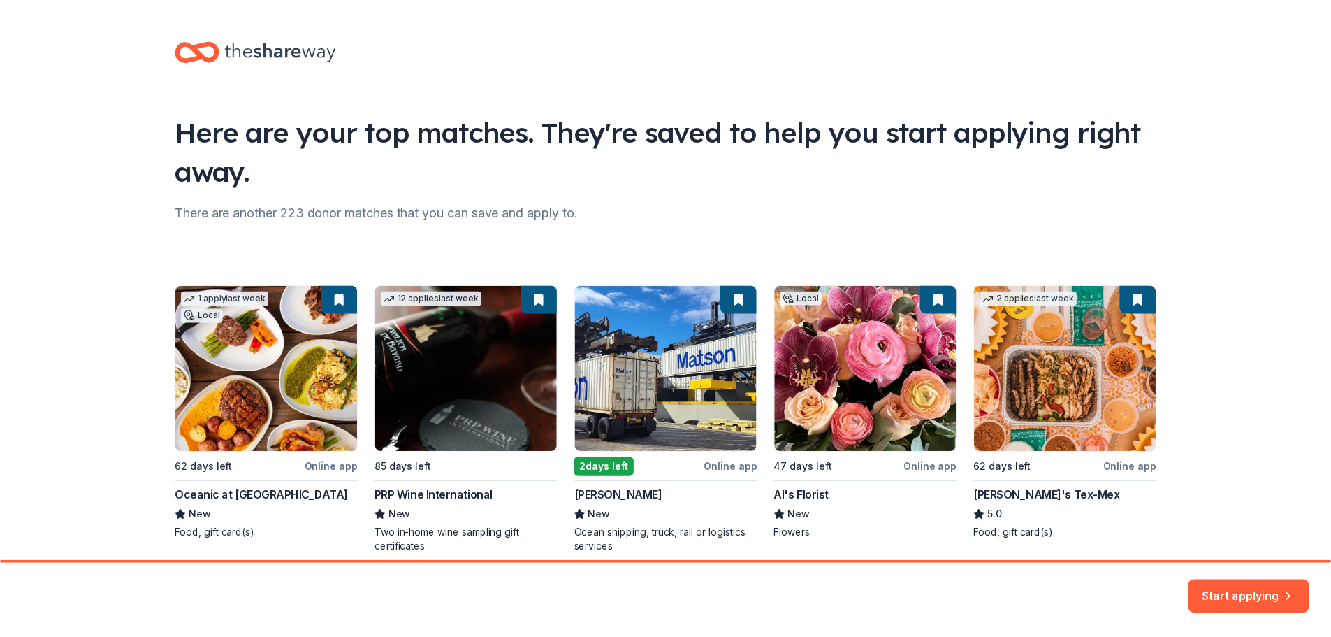
scroll to position [60, 0]
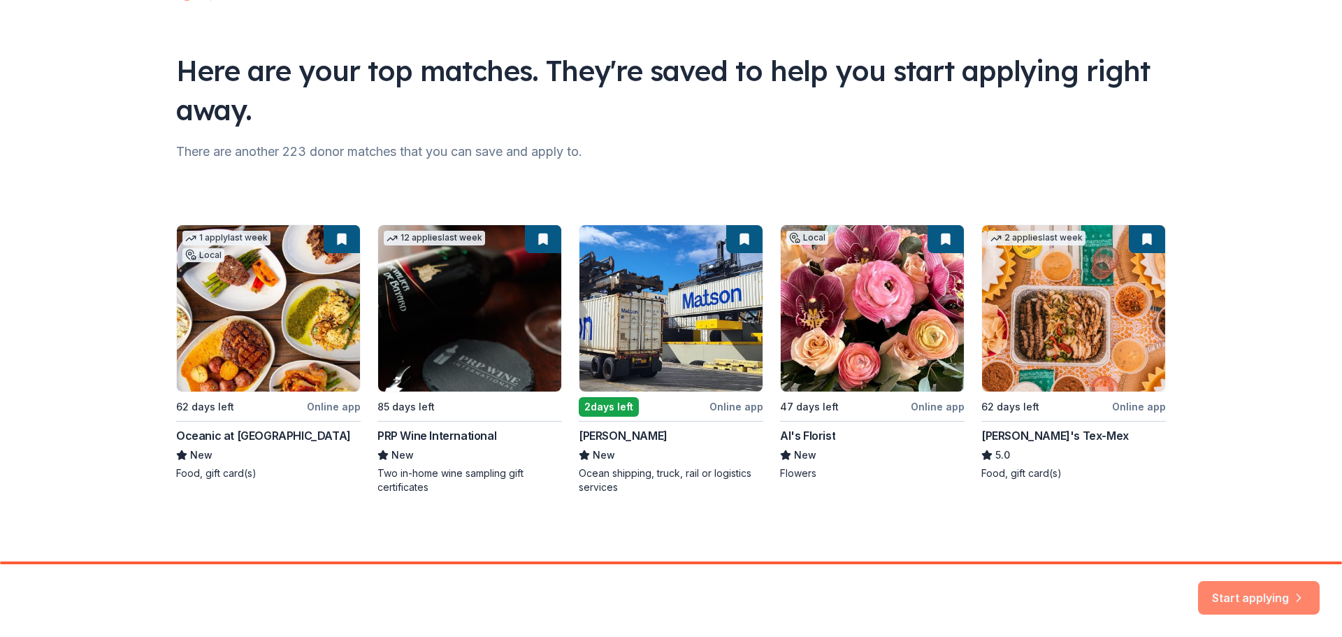
click at [1242, 595] on button "Start applying" at bounding box center [1259, 589] width 122 height 34
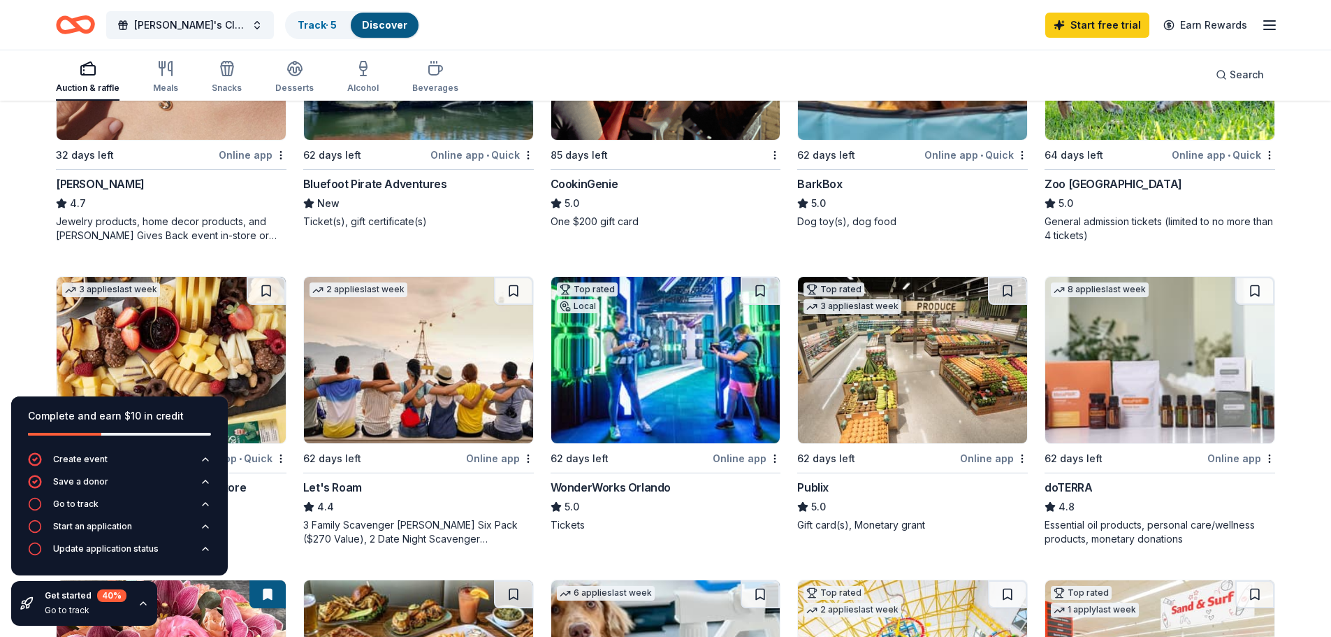
scroll to position [489, 0]
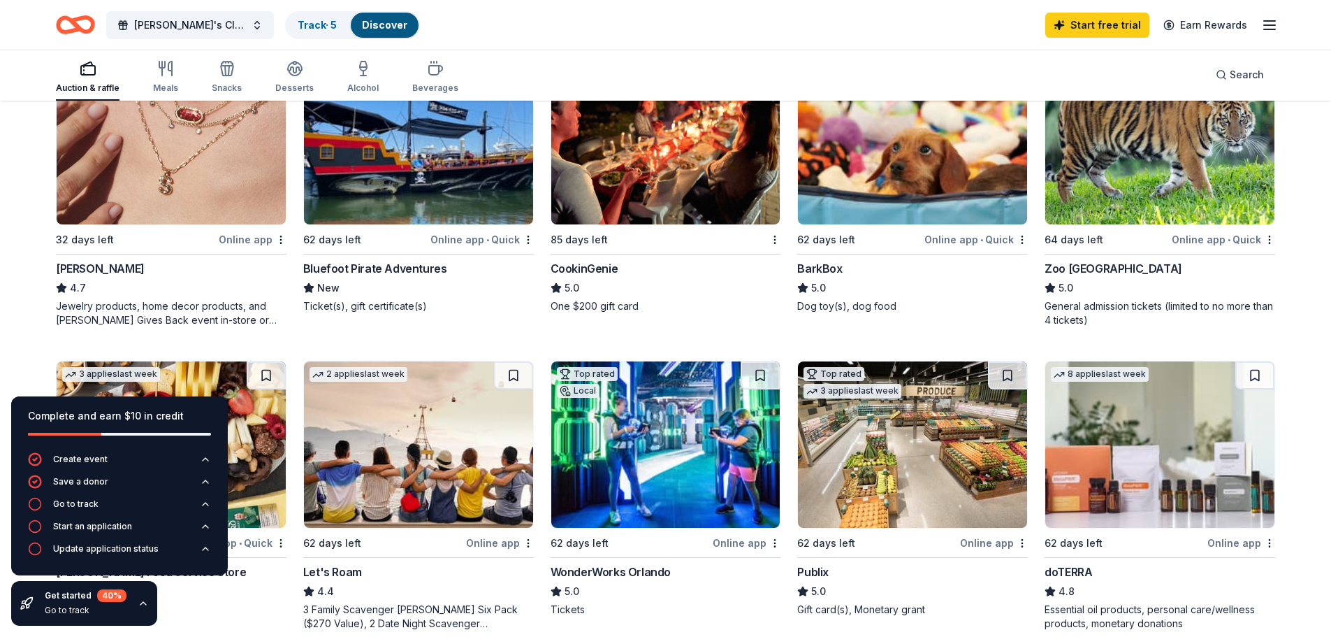
click at [1178, 216] on img at bounding box center [1159, 141] width 229 height 166
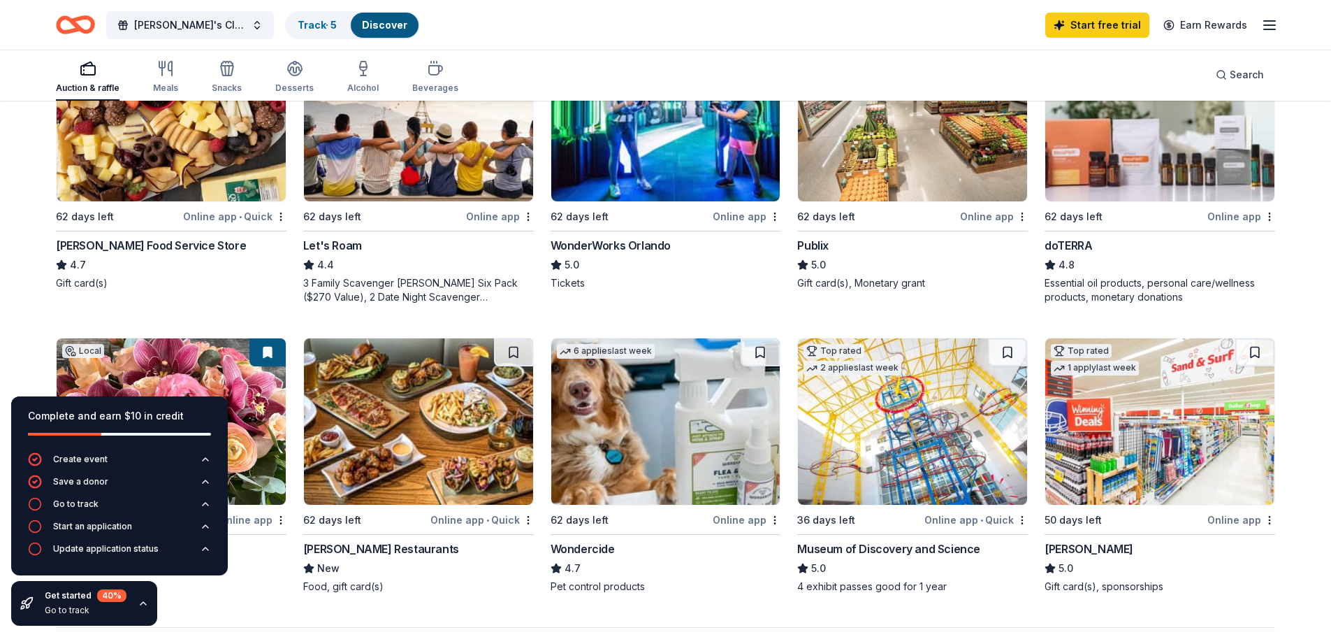
scroll to position [838, 0]
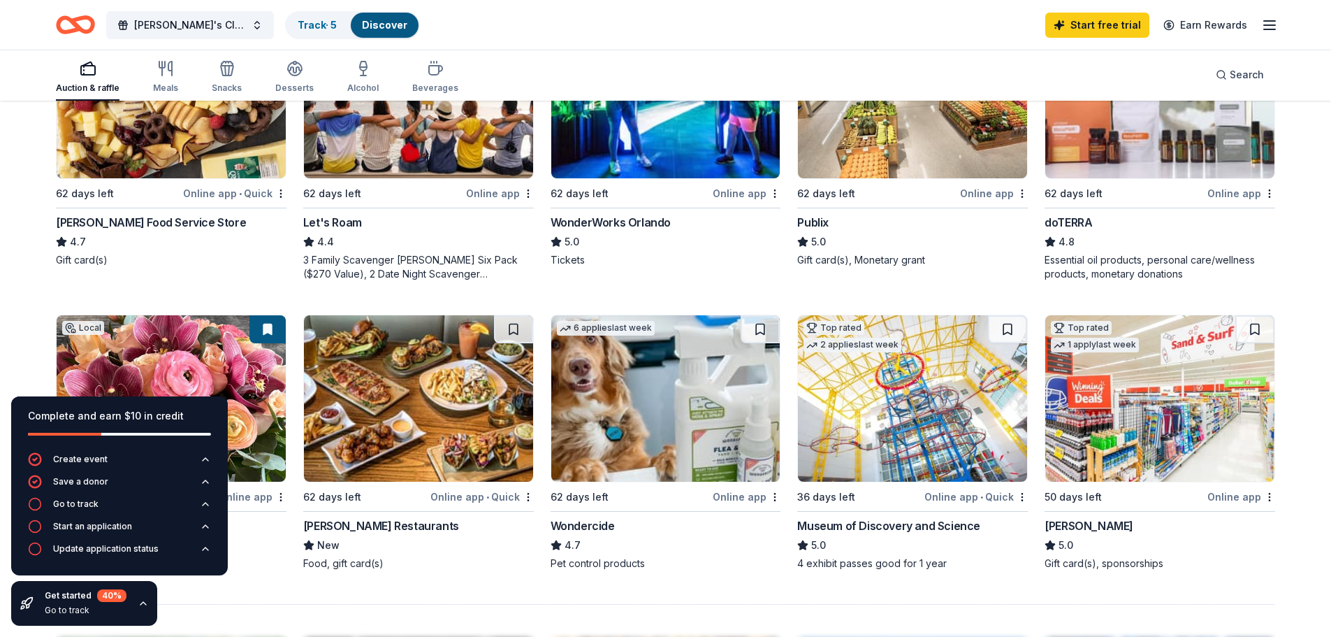
click at [146, 602] on icon "button" at bounding box center [143, 602] width 11 height 11
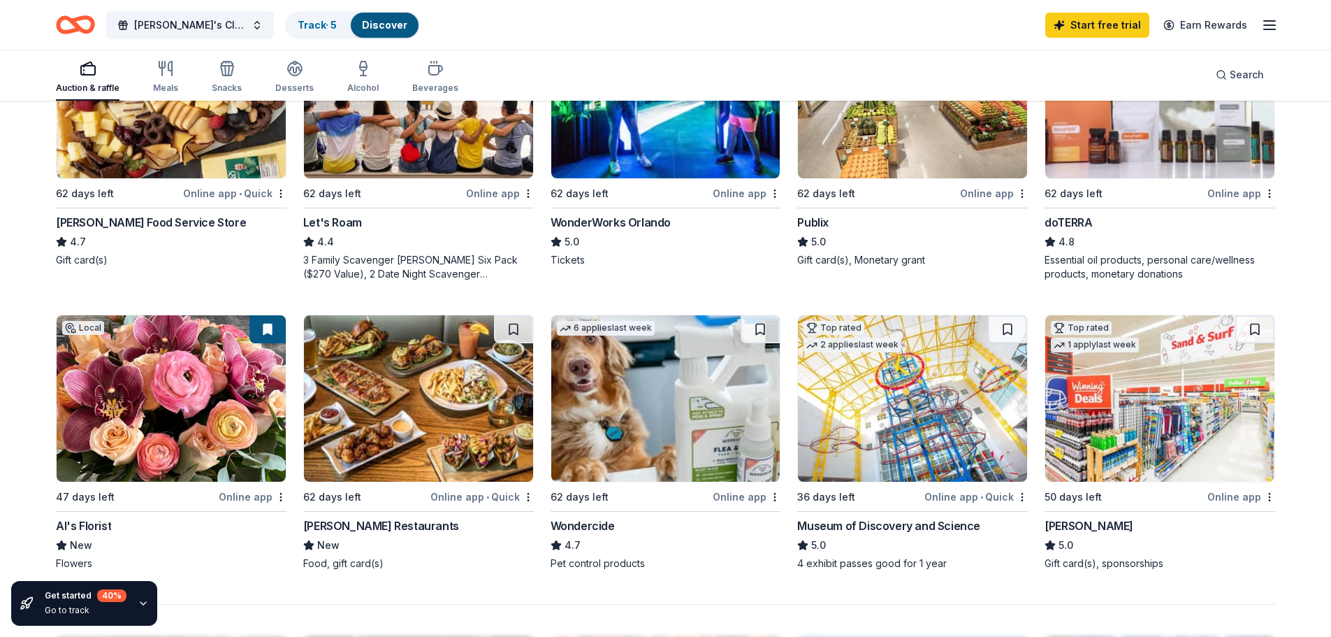
click at [146, 602] on icon "button" at bounding box center [143, 602] width 11 height 11
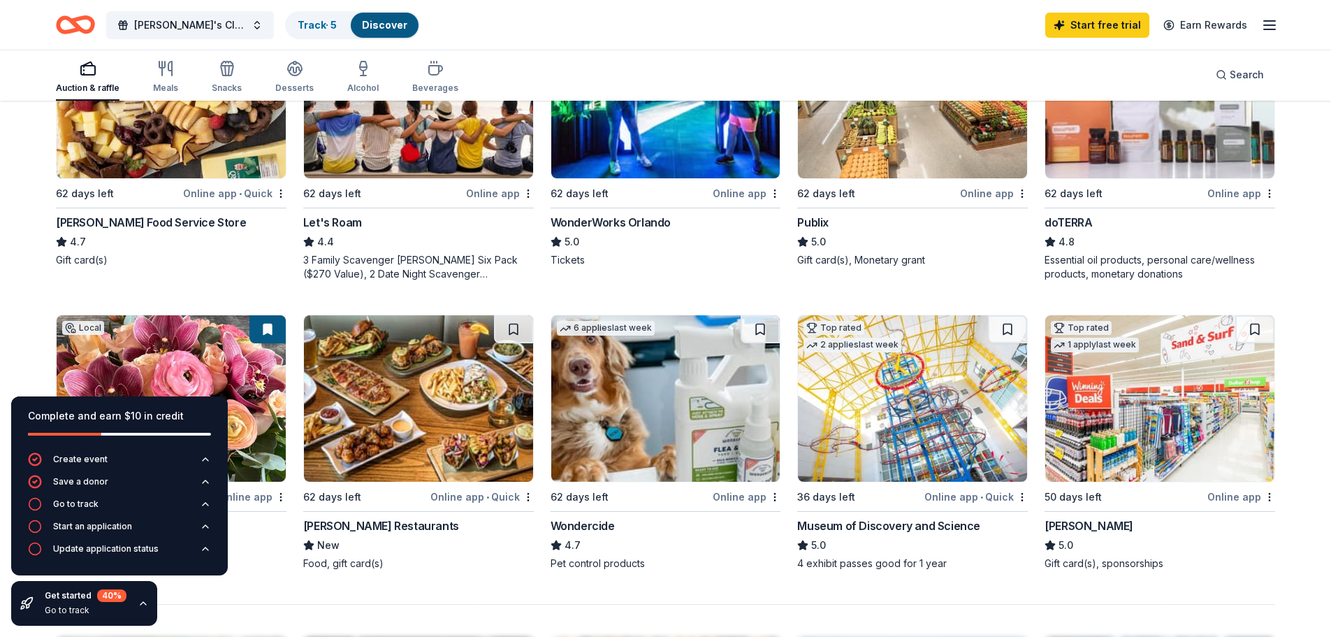
click at [146, 602] on icon "button" at bounding box center [143, 602] width 11 height 11
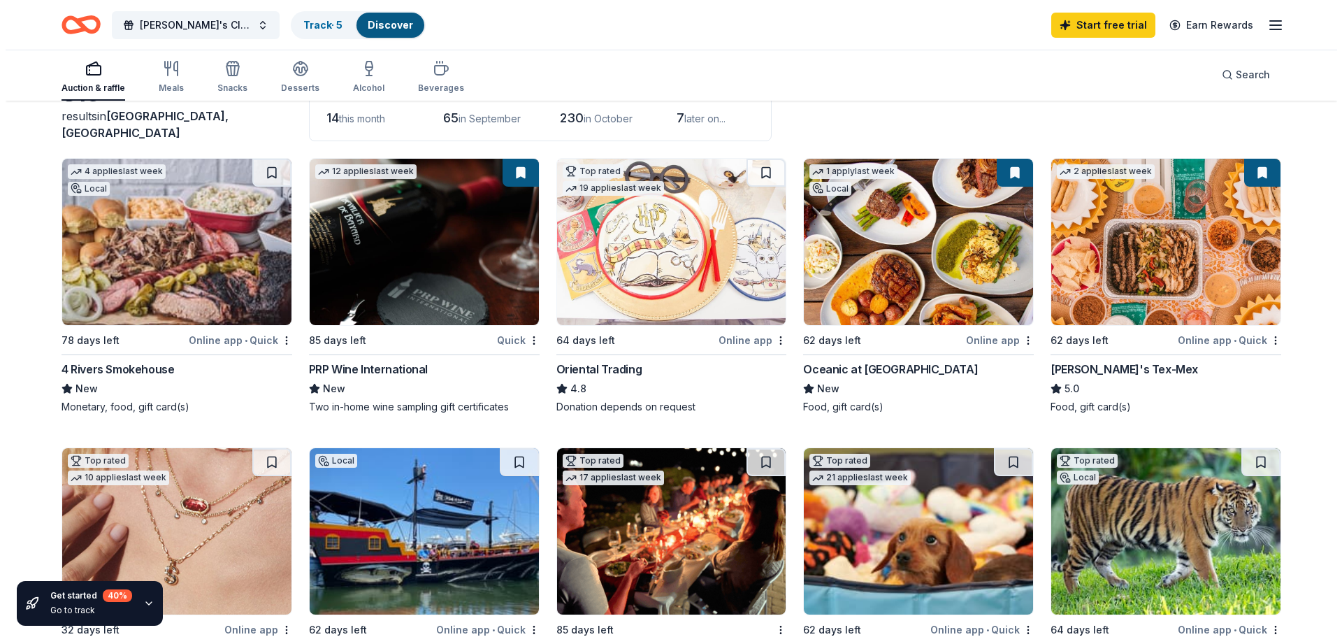
scroll to position [0, 0]
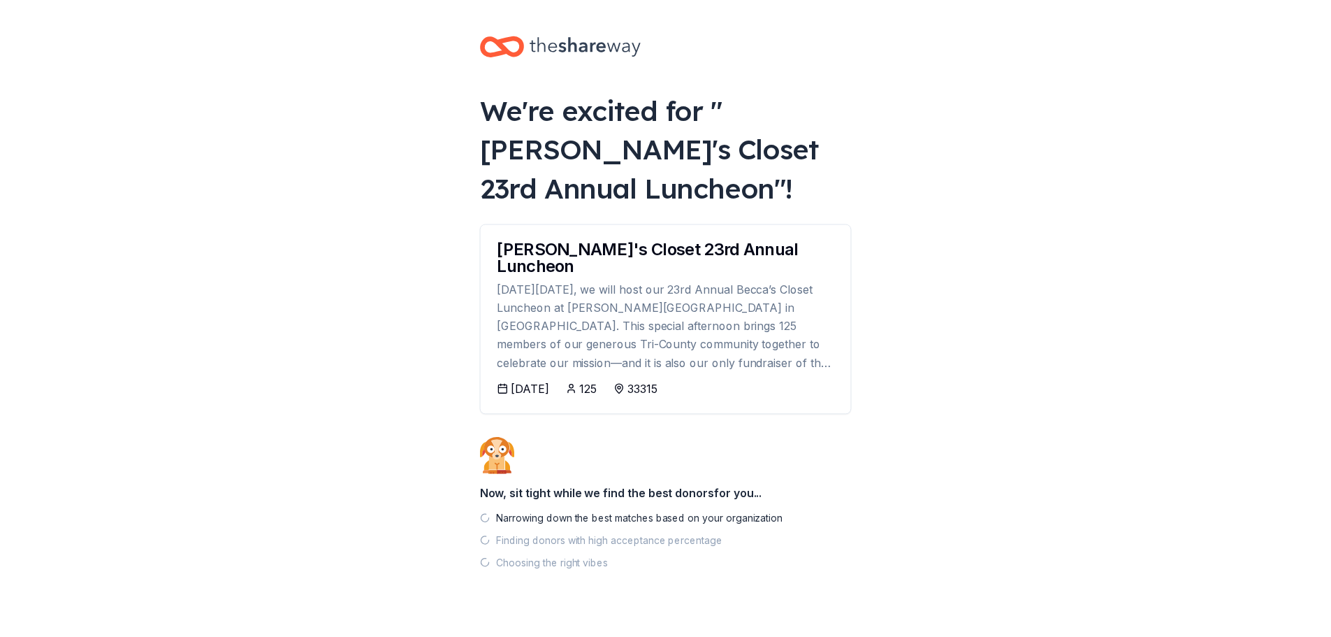
scroll to position [8, 0]
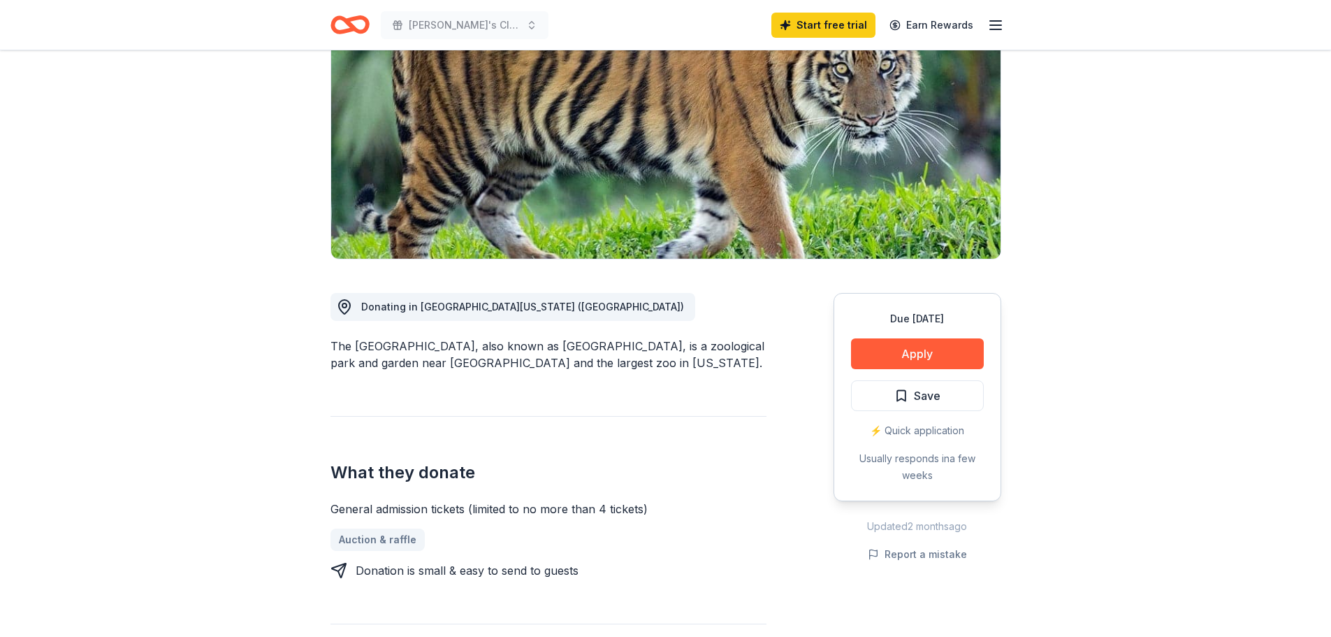
scroll to position [210, 0]
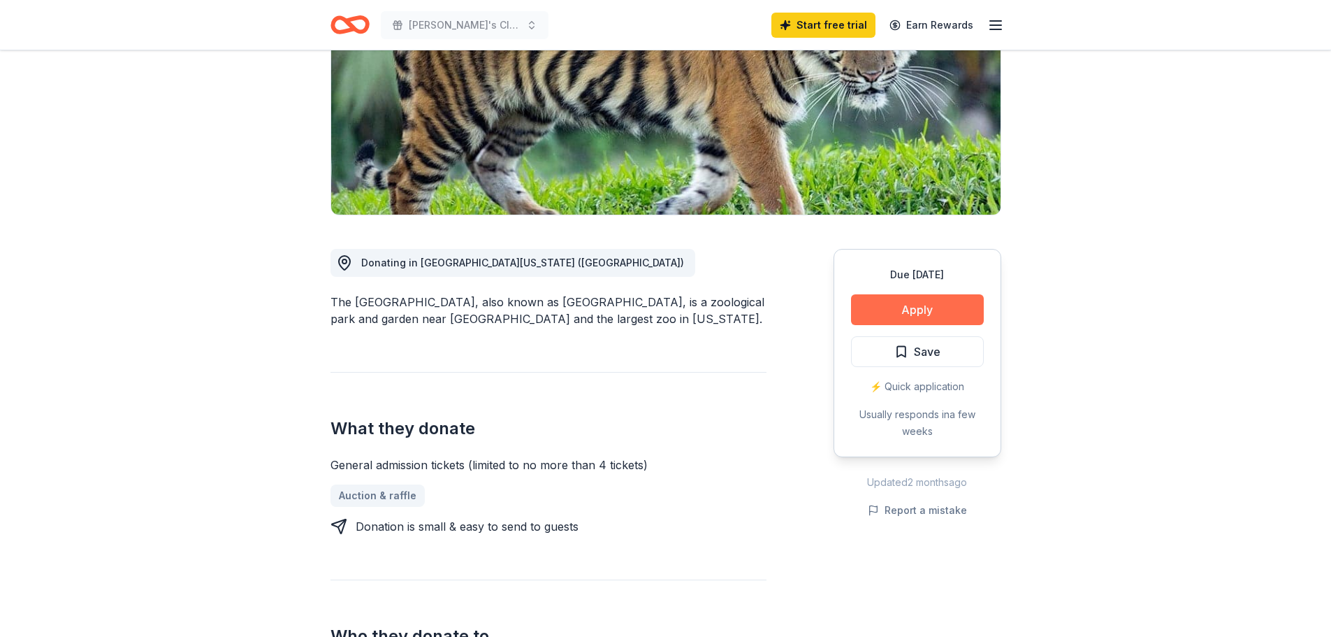
click at [925, 312] on button "Apply" at bounding box center [917, 309] width 133 height 31
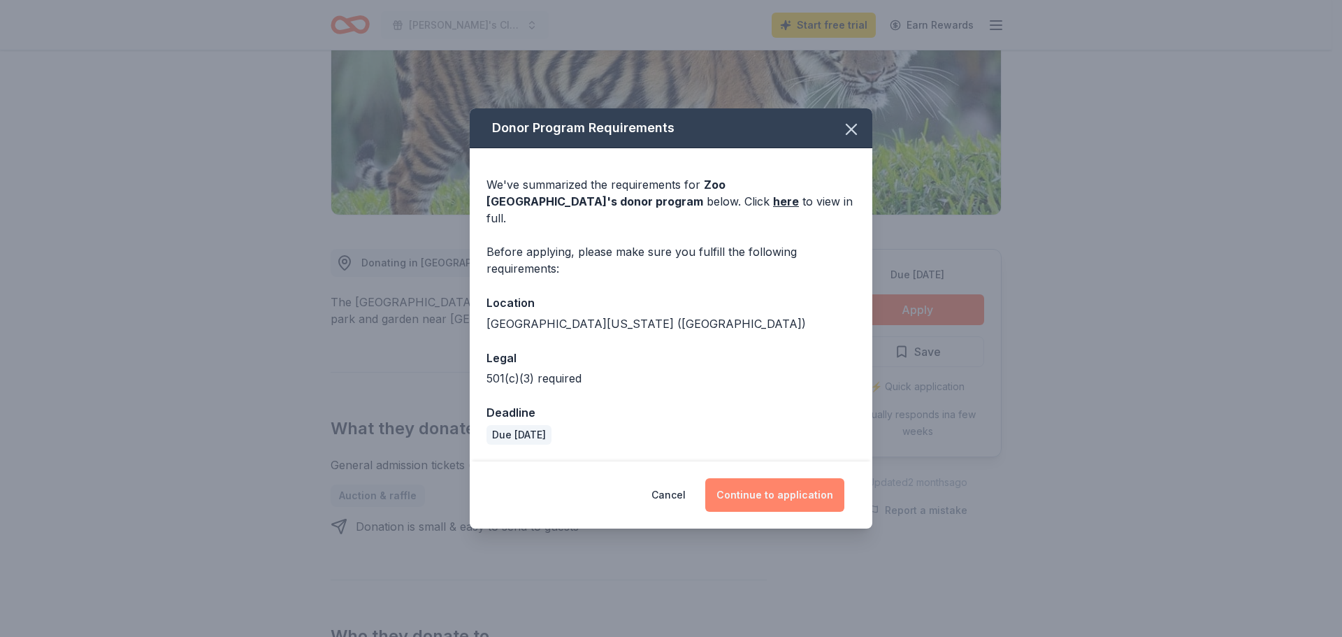
click at [792, 495] on button "Continue to application" at bounding box center [774, 495] width 139 height 34
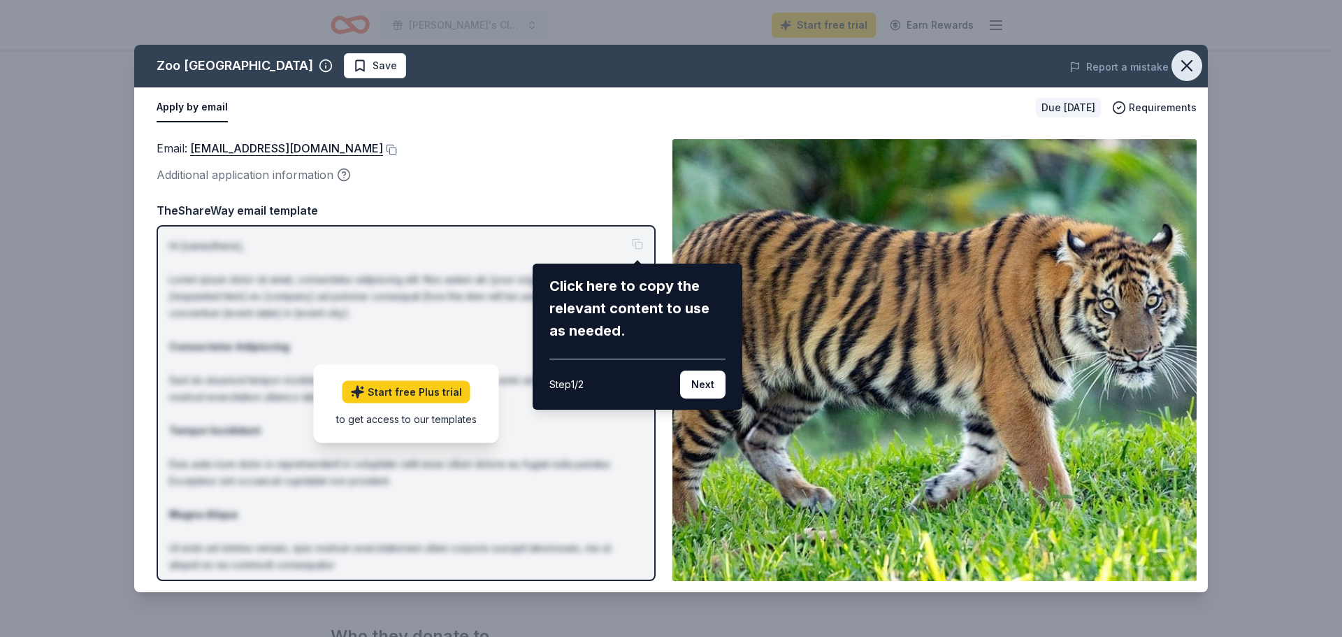
click at [1193, 64] on icon "button" at bounding box center [1187, 66] width 20 height 20
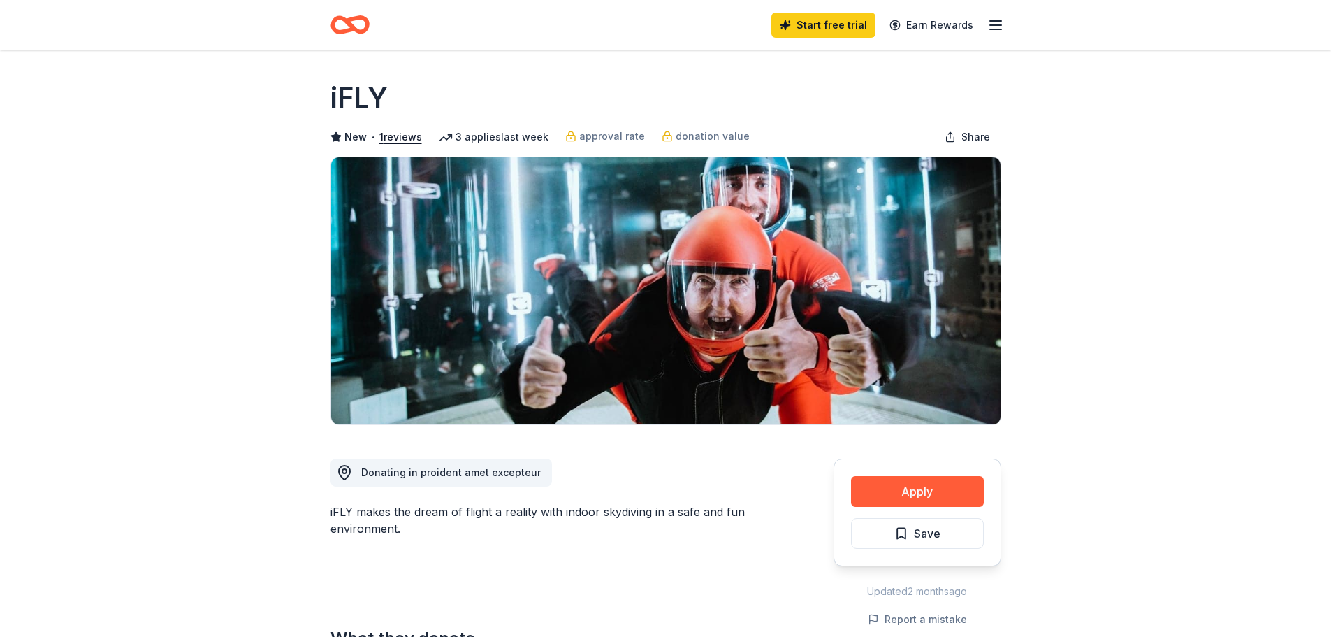
drag, startPoint x: 418, startPoint y: 86, endPoint x: 347, endPoint y: 92, distance: 70.8
click at [348, 92] on div "iFLY" at bounding box center [666, 97] width 671 height 39
